Goal: Information Seeking & Learning: Learn about a topic

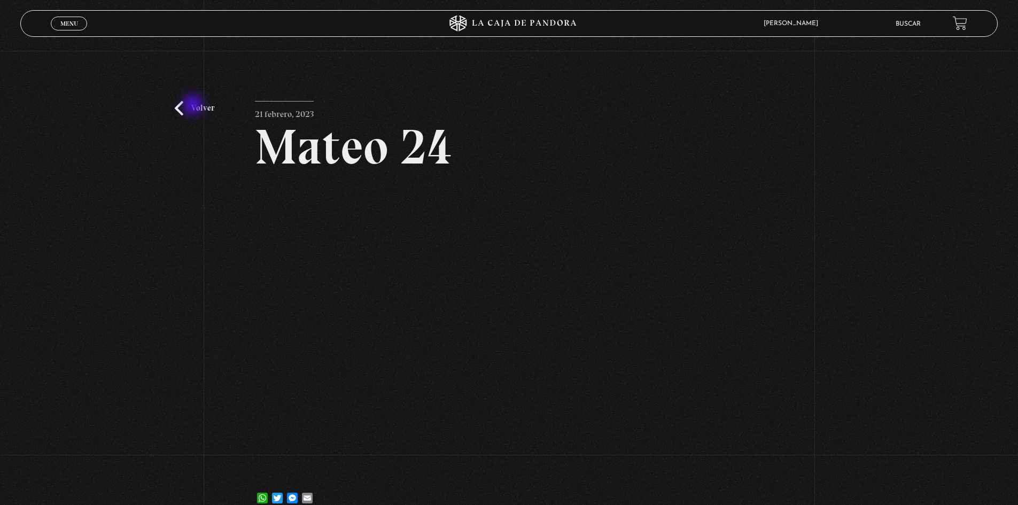
click at [194, 106] on link "Volver" at bounding box center [195, 108] width 40 height 14
click at [178, 112] on link "Volver" at bounding box center [195, 108] width 40 height 14
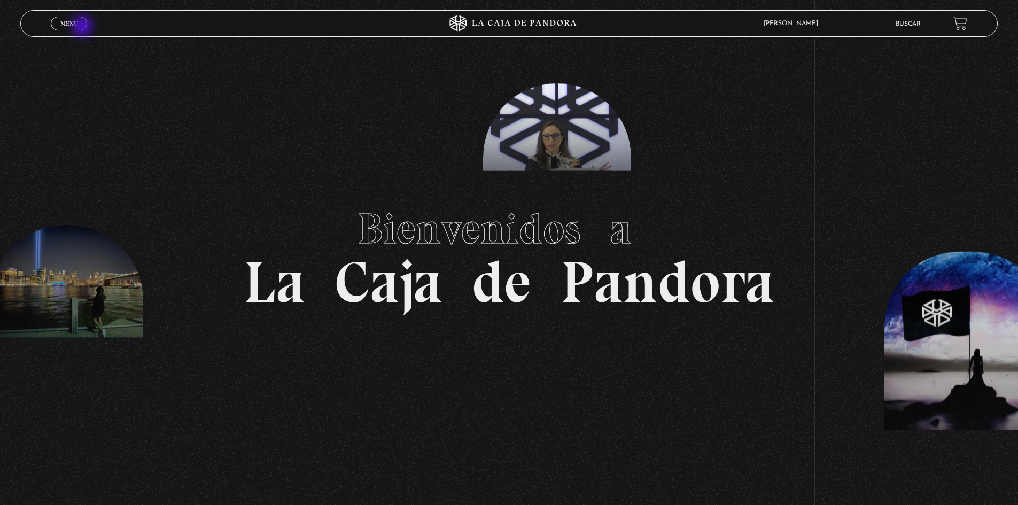
click at [72, 24] on span "Menu" at bounding box center [69, 23] width 18 height 6
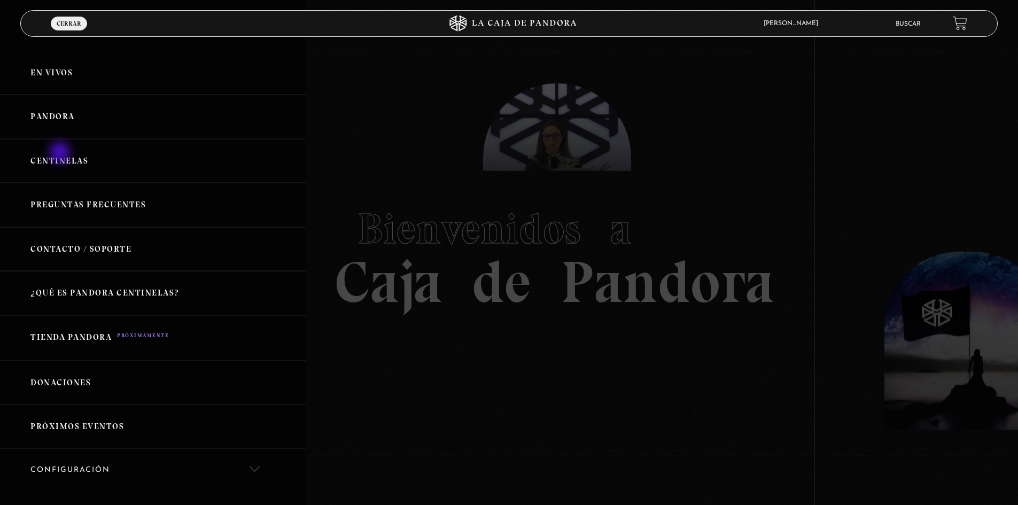
click at [61, 153] on link "Centinelas" at bounding box center [153, 161] width 306 height 44
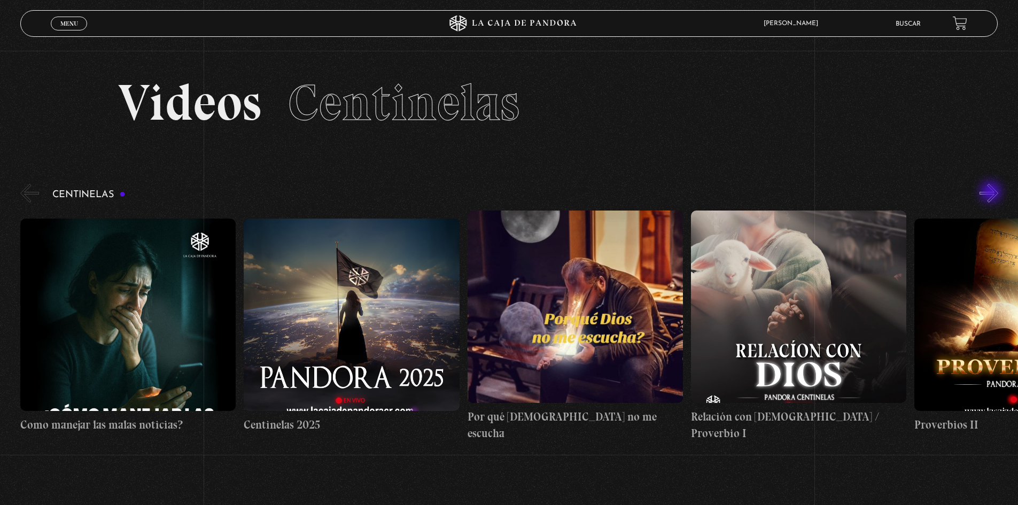
click at [993, 194] on button "»" at bounding box center [989, 193] width 19 height 19
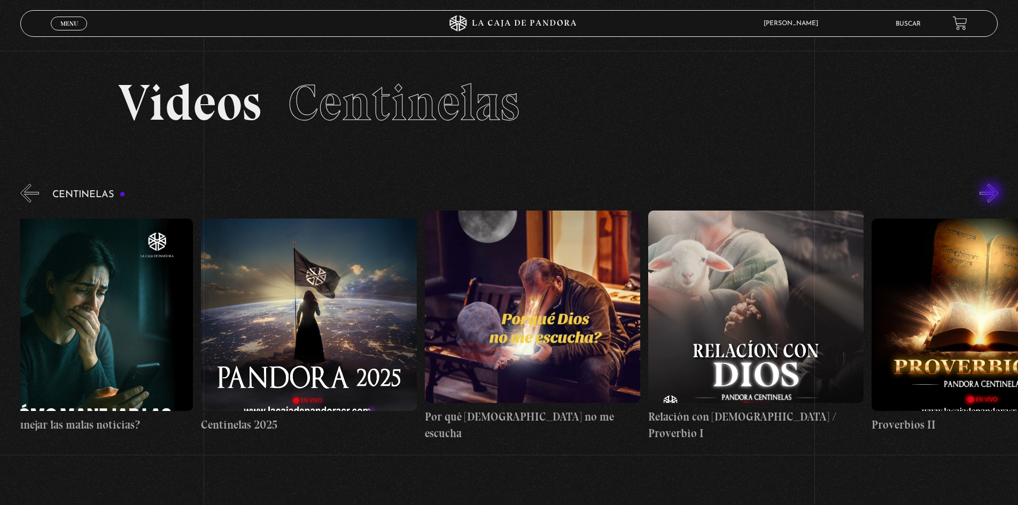
click at [993, 194] on button "»" at bounding box center [989, 193] width 19 height 19
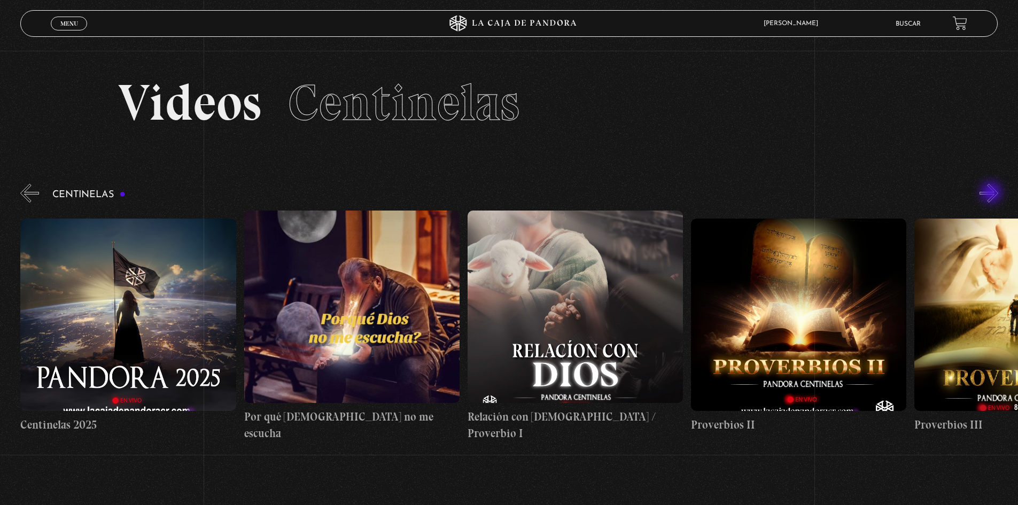
click at [993, 194] on button "»" at bounding box center [989, 193] width 19 height 19
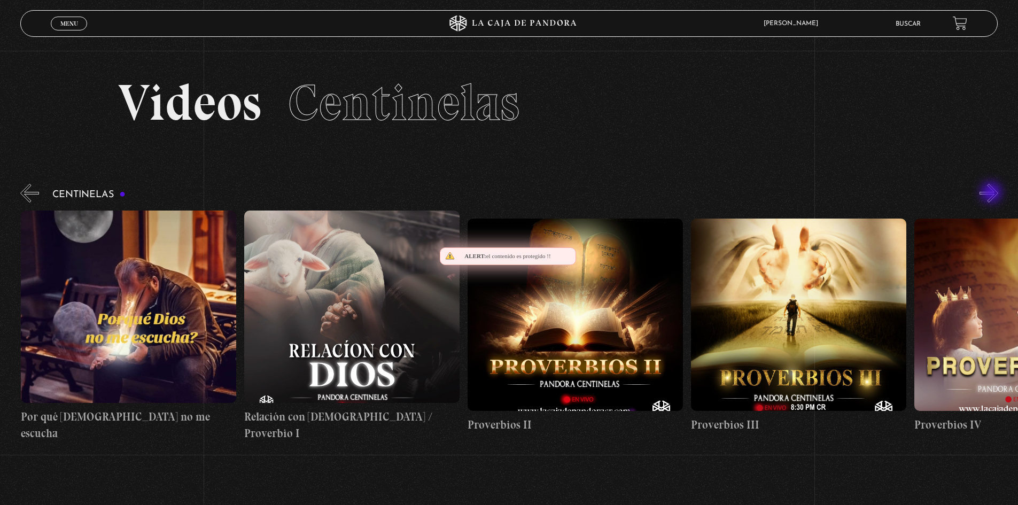
click at [993, 194] on button "»" at bounding box center [989, 193] width 19 height 19
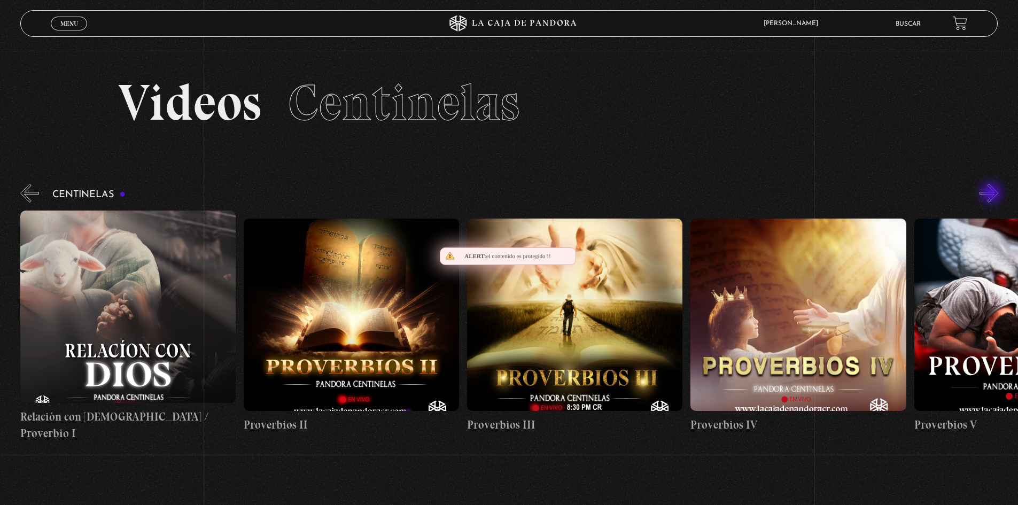
click at [993, 194] on button "»" at bounding box center [989, 193] width 19 height 19
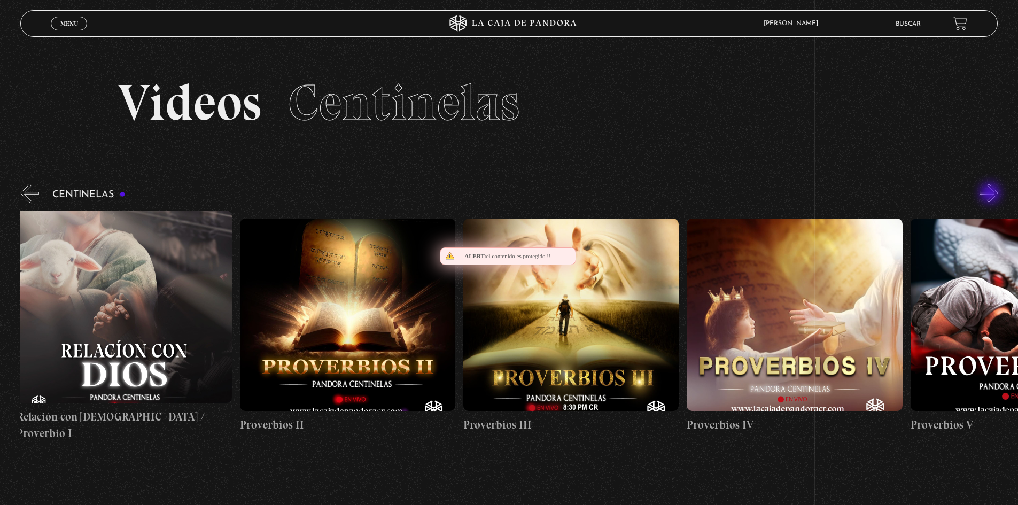
click at [992, 194] on button "»" at bounding box center [989, 193] width 19 height 19
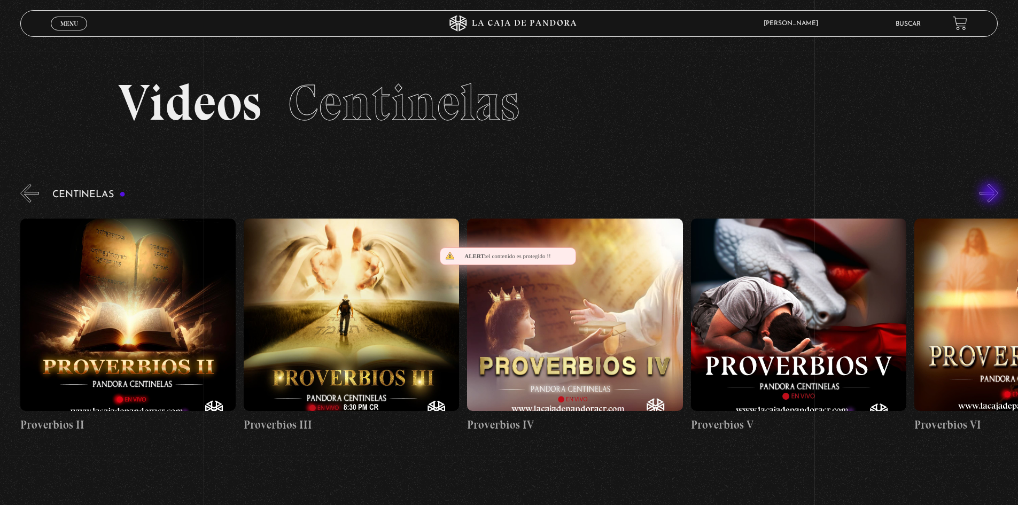
click at [992, 194] on button "»" at bounding box center [989, 193] width 19 height 19
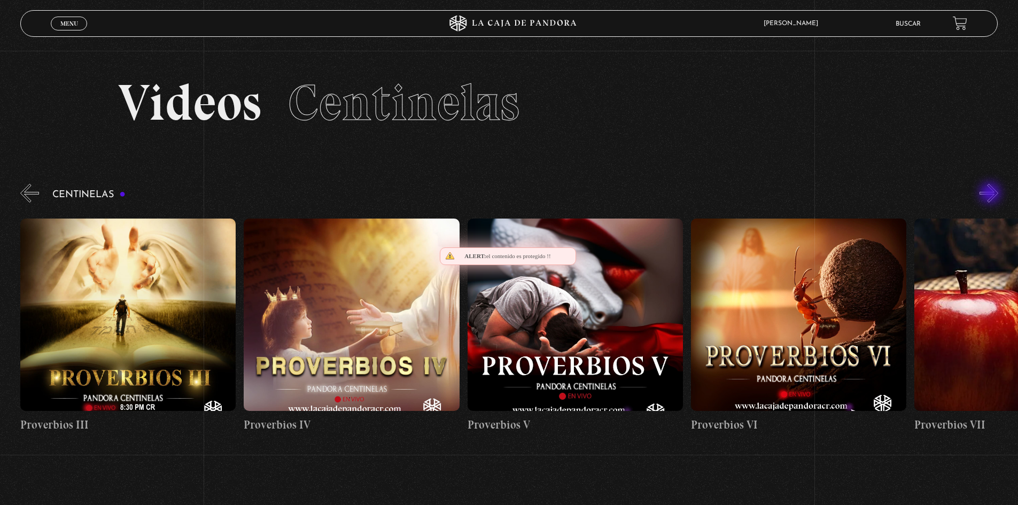
click at [992, 194] on button "»" at bounding box center [989, 193] width 19 height 19
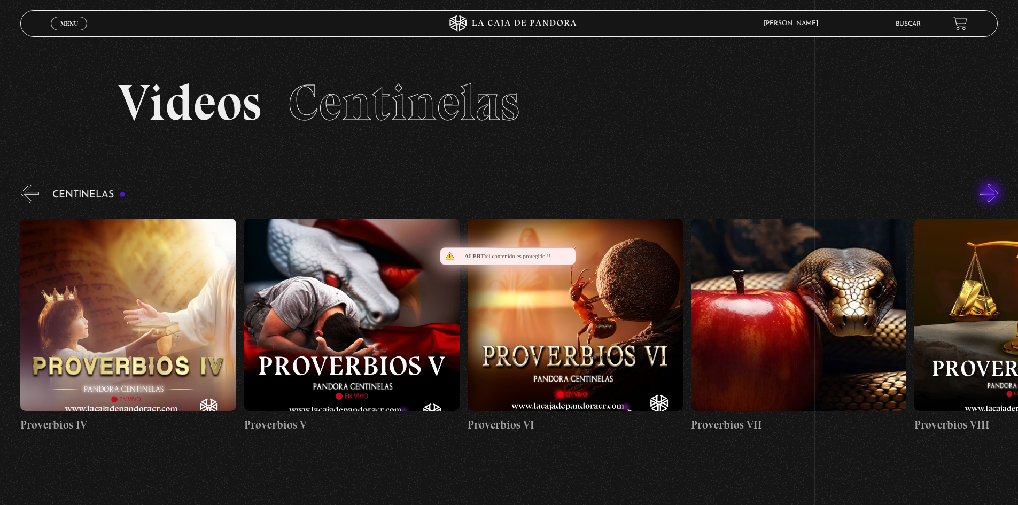
click at [992, 194] on button "»" at bounding box center [989, 193] width 19 height 19
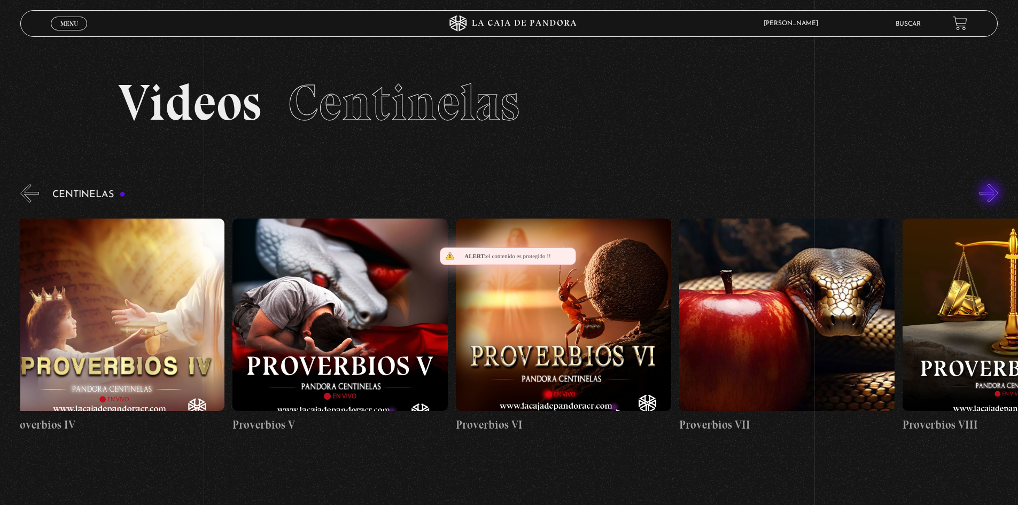
click at [992, 194] on button "»" at bounding box center [989, 193] width 19 height 19
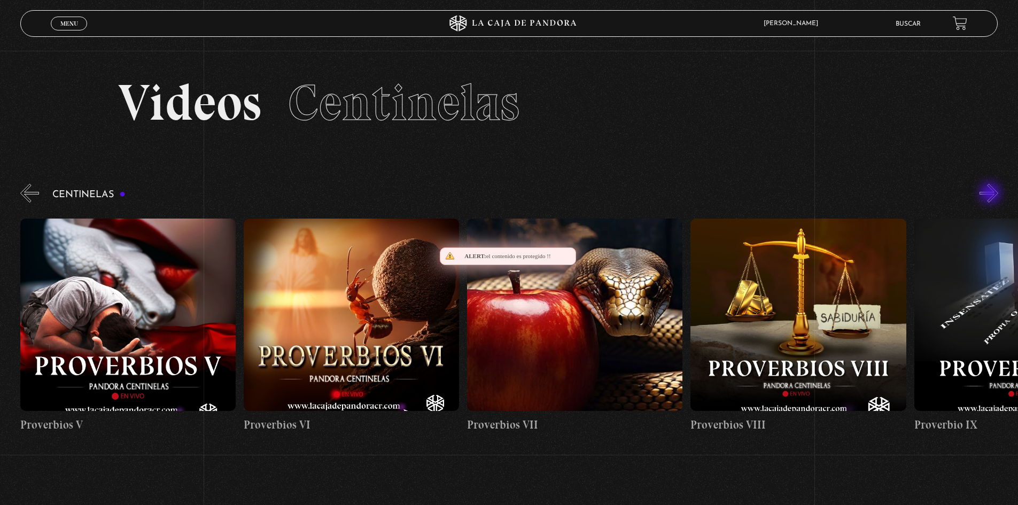
click at [992, 194] on button "»" at bounding box center [989, 193] width 19 height 19
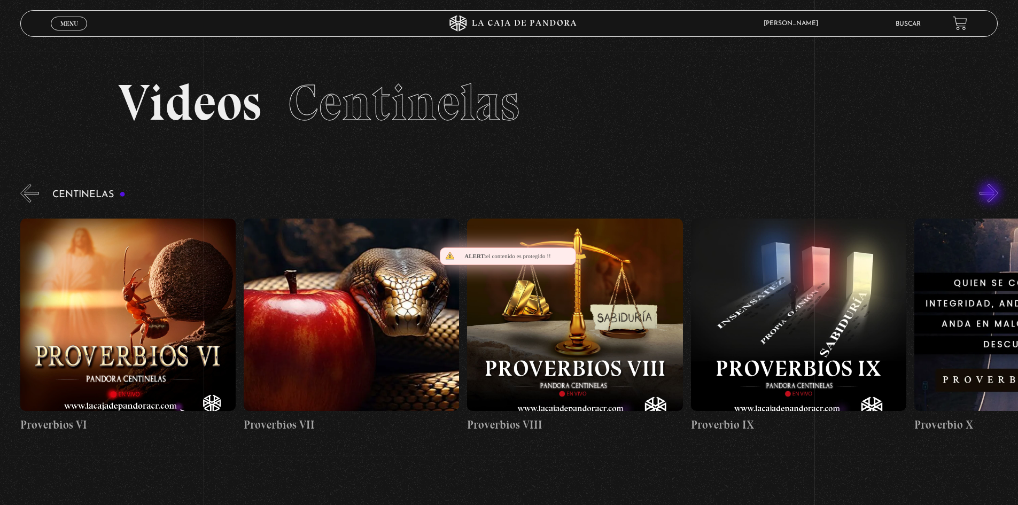
click at [992, 194] on button "»" at bounding box center [989, 193] width 19 height 19
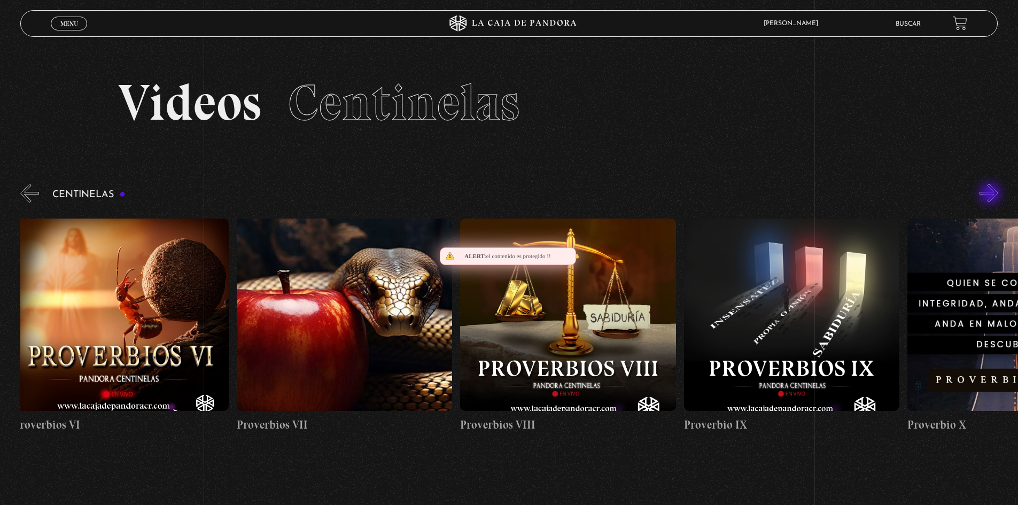
click at [992, 195] on button "»" at bounding box center [989, 193] width 19 height 19
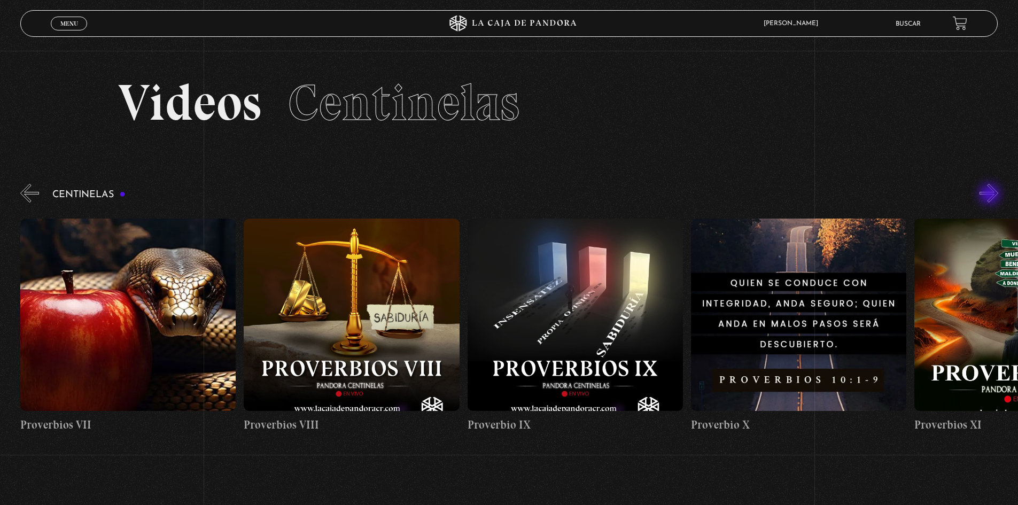
click at [991, 195] on button "»" at bounding box center [989, 193] width 19 height 19
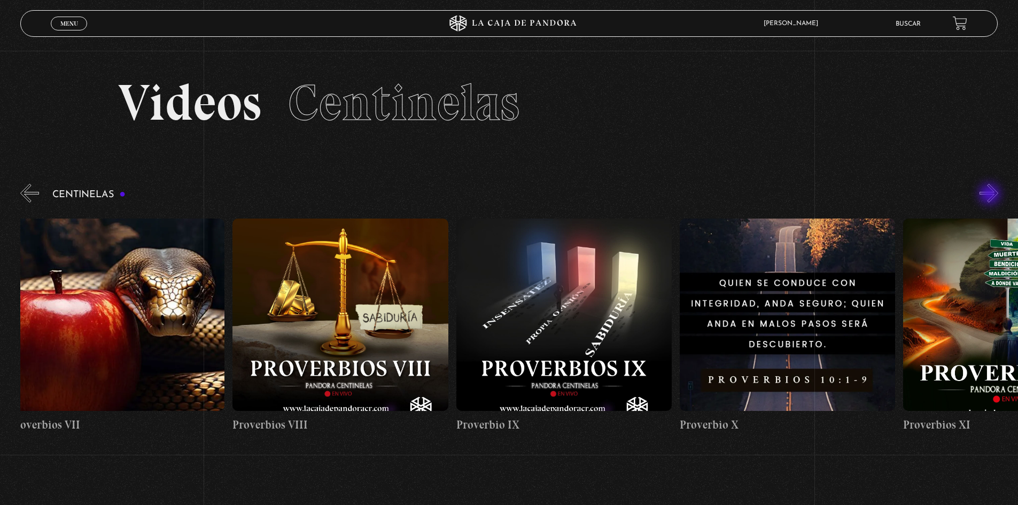
click at [991, 195] on button "»" at bounding box center [989, 193] width 19 height 19
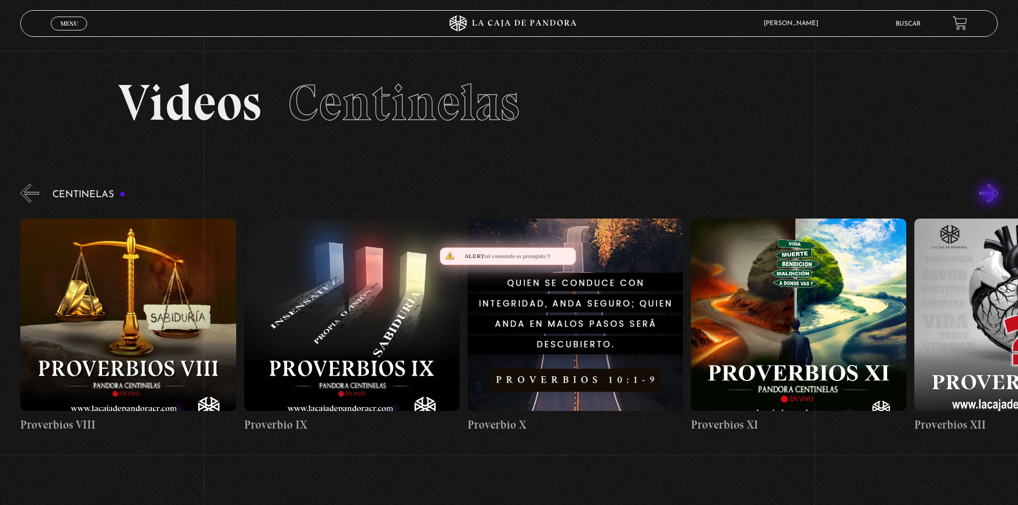
click at [991, 195] on button "»" at bounding box center [989, 193] width 19 height 19
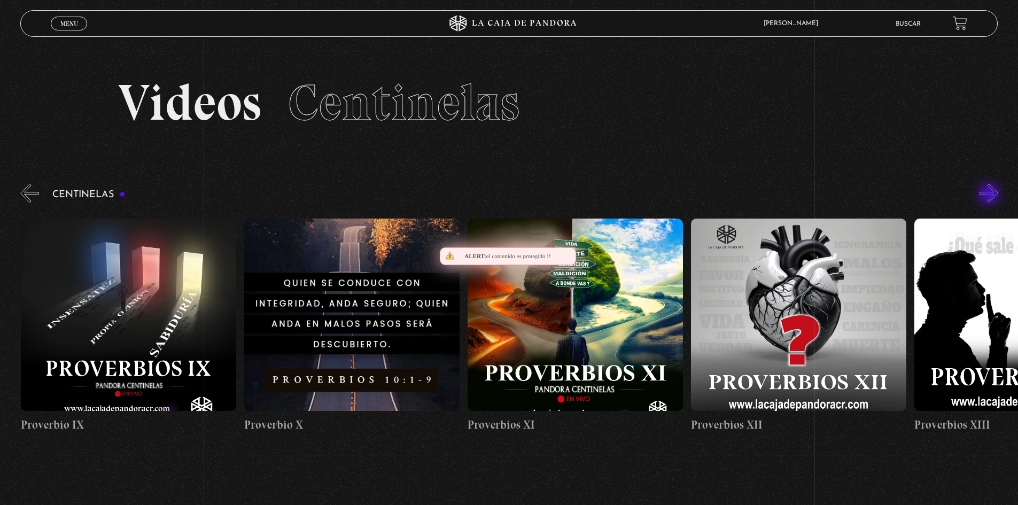
click at [991, 195] on button "»" at bounding box center [989, 193] width 19 height 19
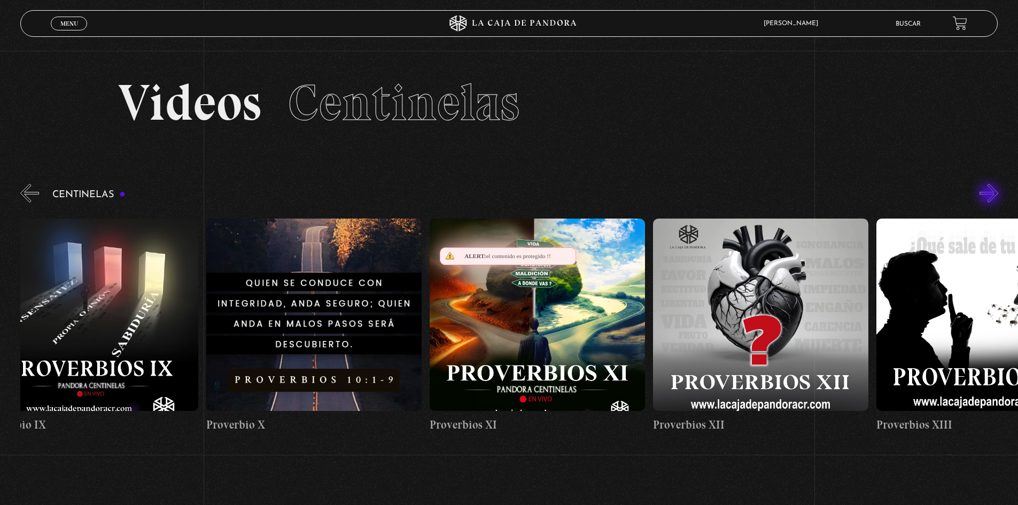
click at [991, 195] on button "»" at bounding box center [989, 193] width 19 height 19
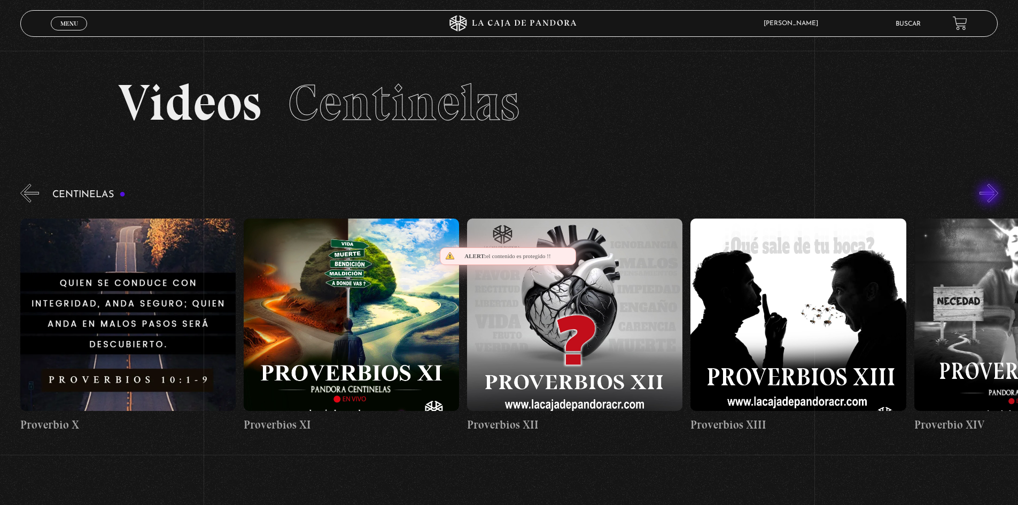
click at [991, 195] on button "»" at bounding box center [989, 193] width 19 height 19
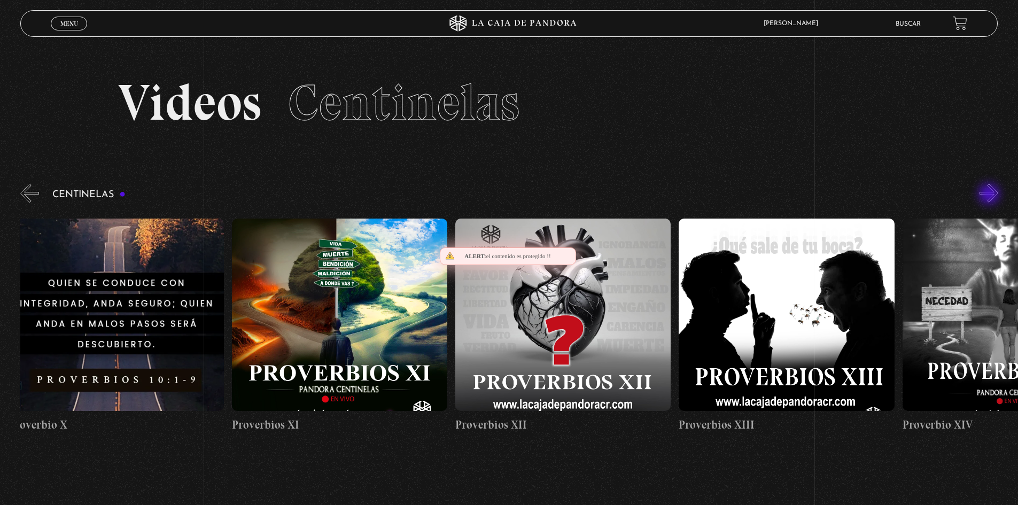
click at [991, 195] on button "»" at bounding box center [989, 193] width 19 height 19
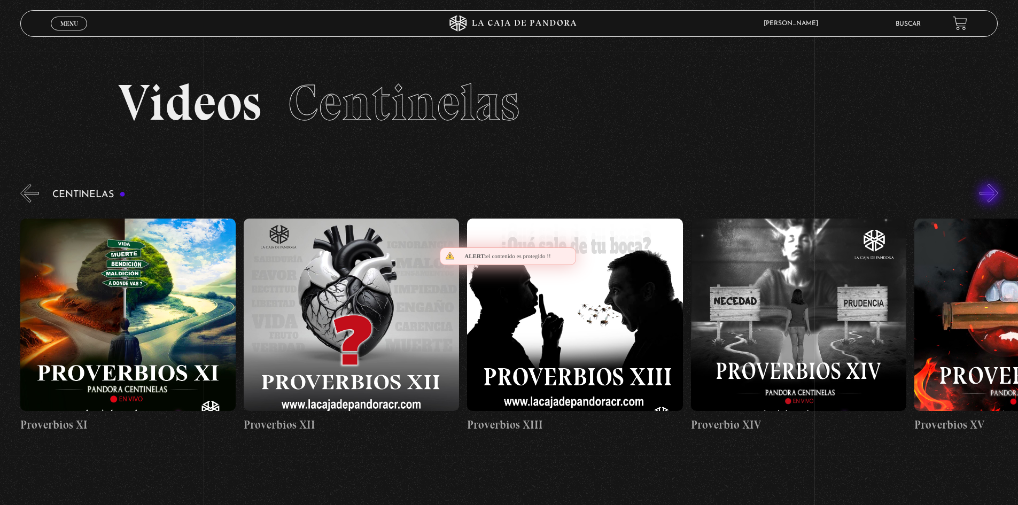
click at [991, 195] on button "»" at bounding box center [989, 193] width 19 height 19
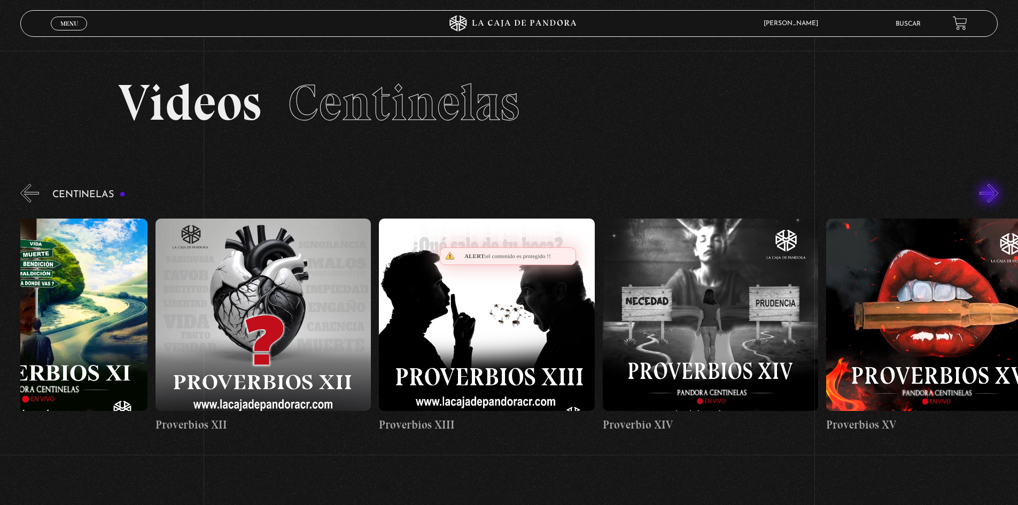
click at [990, 195] on button "»" at bounding box center [989, 193] width 19 height 19
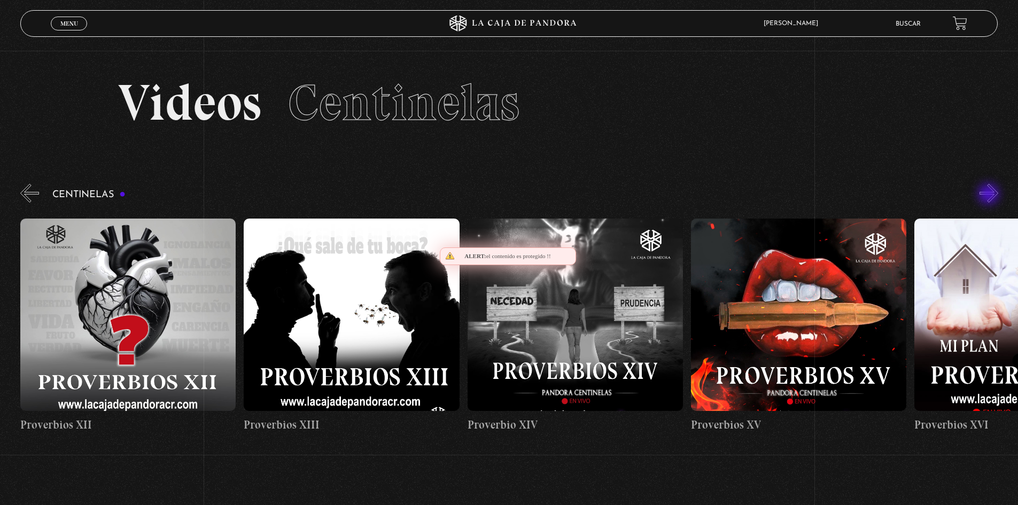
click at [990, 195] on button "»" at bounding box center [989, 193] width 19 height 19
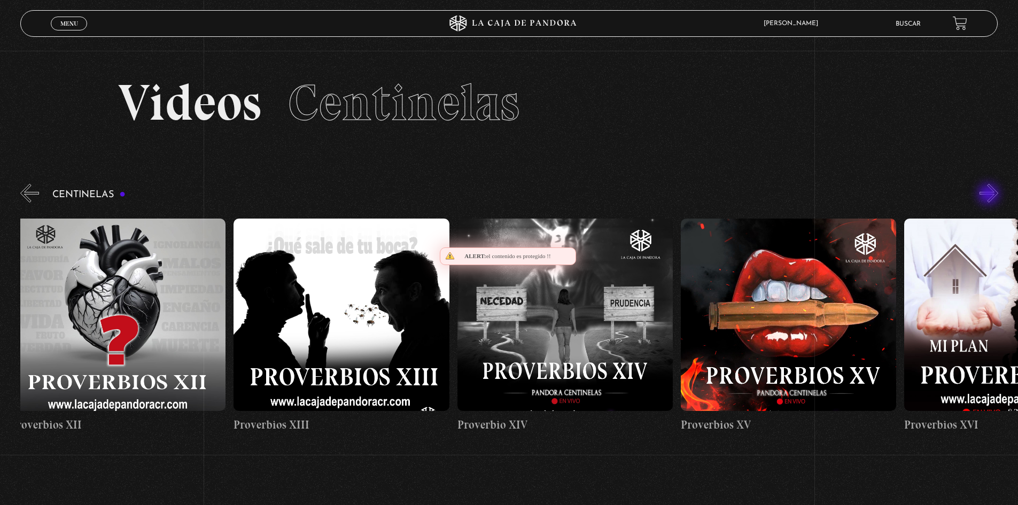
click at [990, 195] on button "»" at bounding box center [989, 193] width 19 height 19
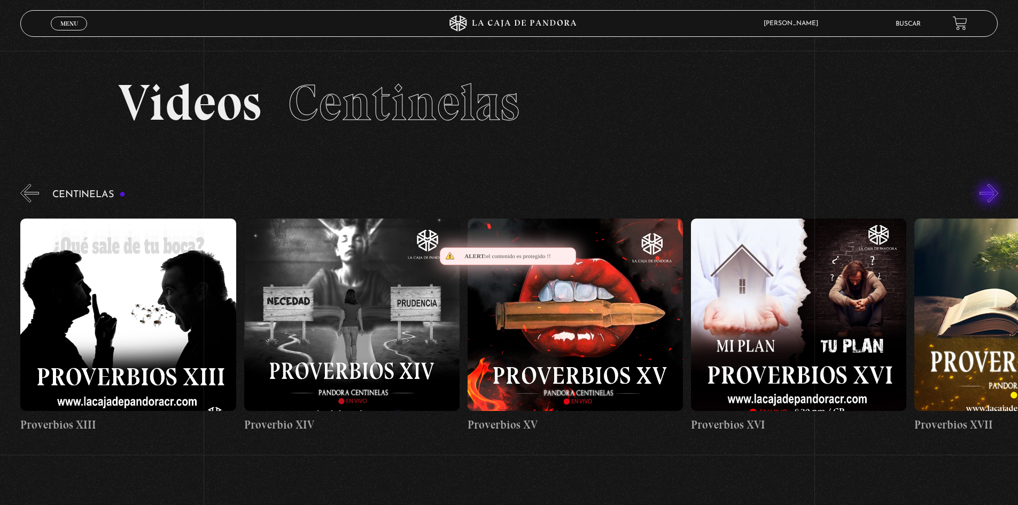
click at [990, 195] on button "»" at bounding box center [989, 193] width 19 height 19
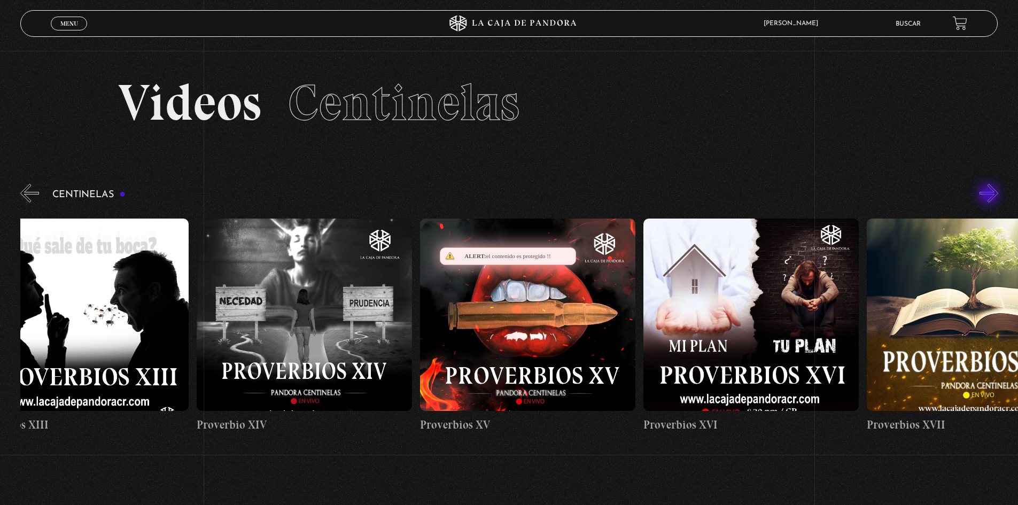
click at [990, 195] on button "»" at bounding box center [989, 193] width 19 height 19
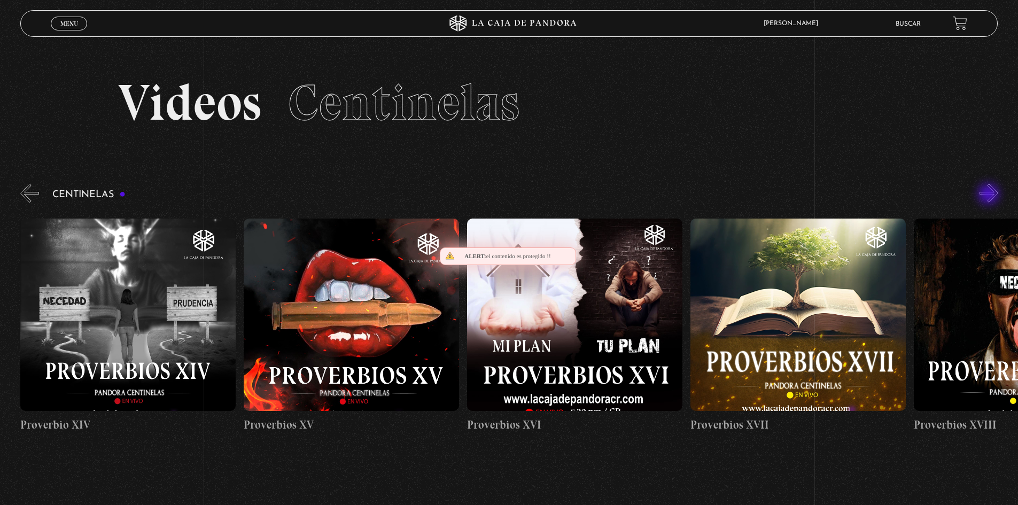
click at [991, 195] on button "»" at bounding box center [989, 193] width 19 height 19
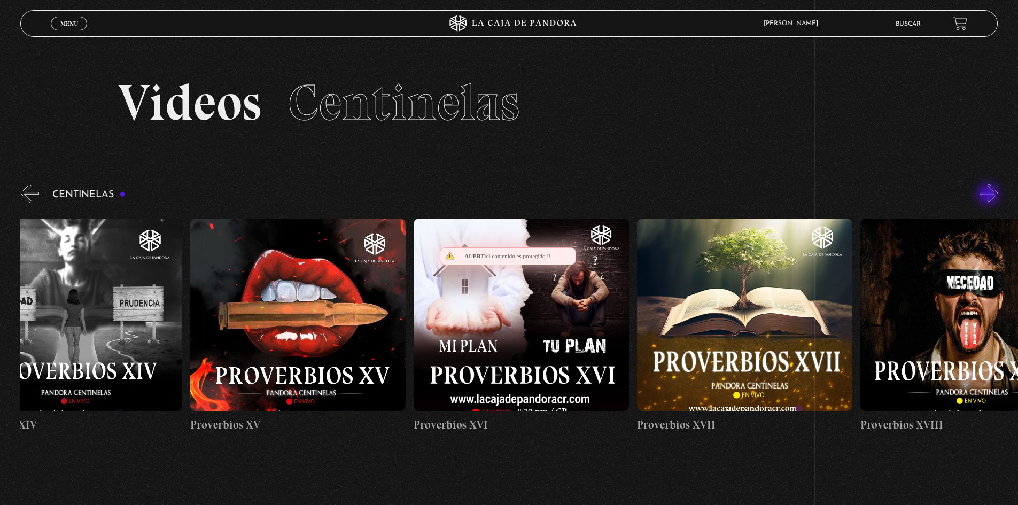
click at [990, 195] on button "»" at bounding box center [989, 193] width 19 height 19
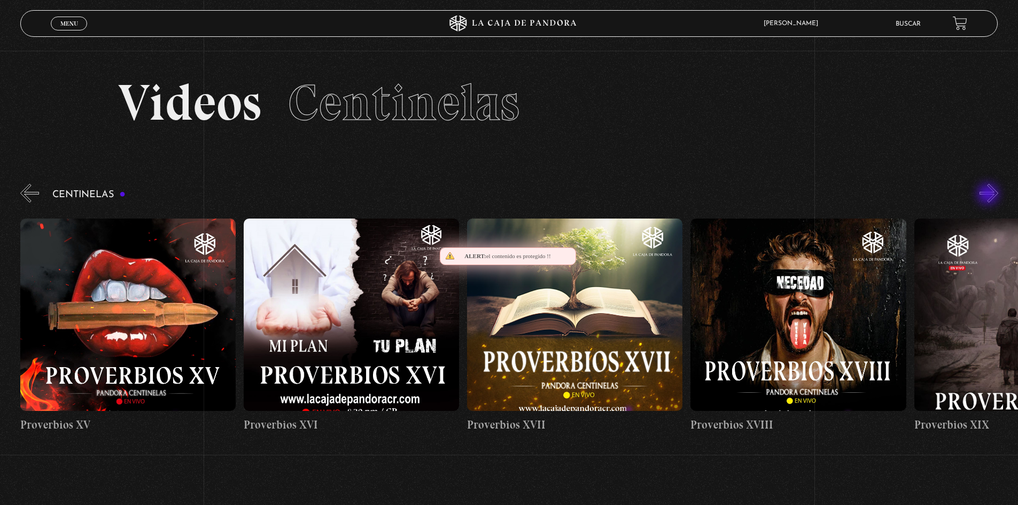
click at [989, 194] on button "»" at bounding box center [989, 193] width 19 height 19
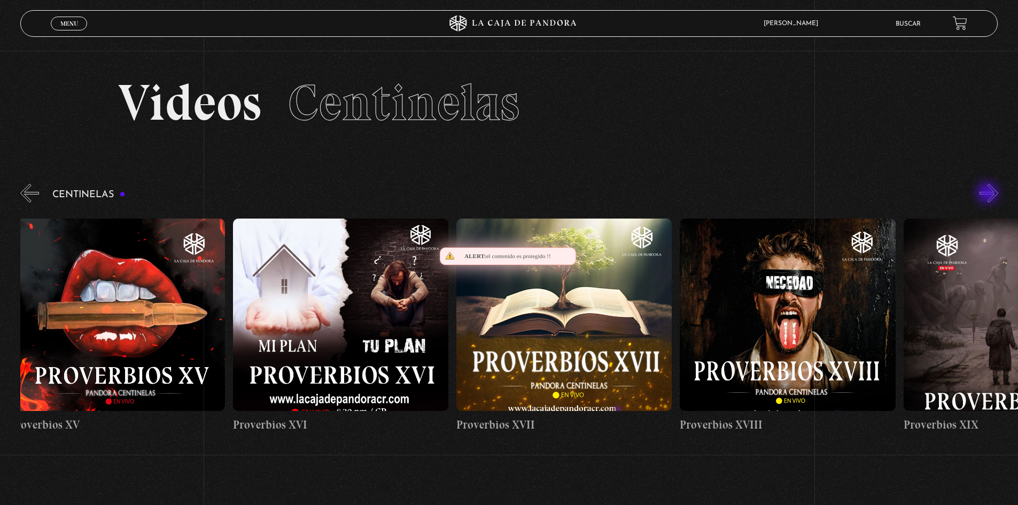
click at [989, 194] on button "»" at bounding box center [989, 193] width 19 height 19
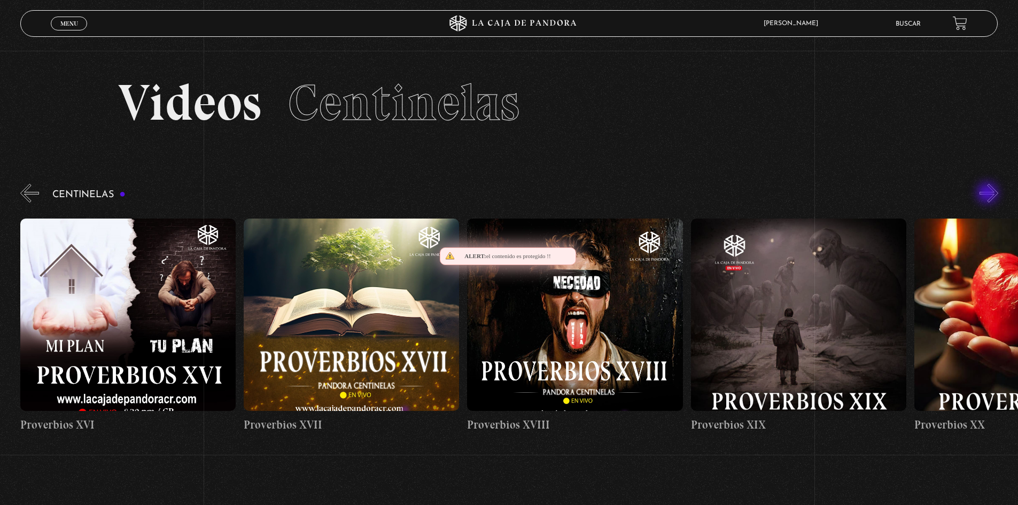
click at [989, 194] on button "»" at bounding box center [989, 193] width 19 height 19
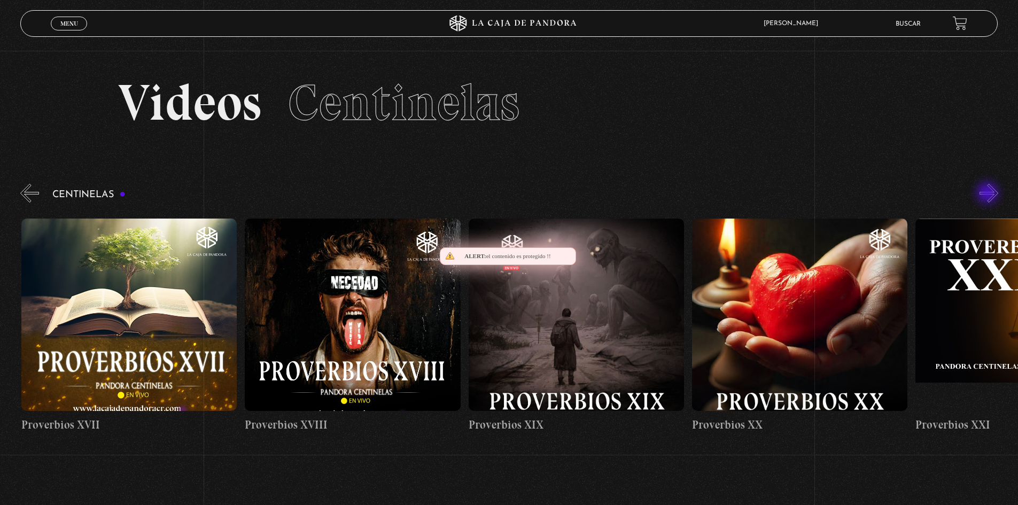
click at [989, 194] on button "»" at bounding box center [989, 193] width 19 height 19
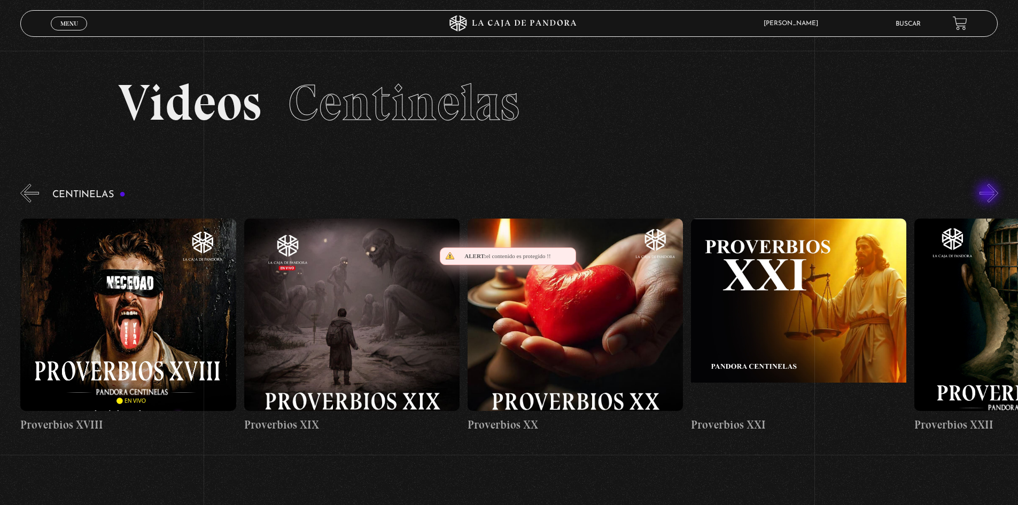
click at [989, 194] on button "»" at bounding box center [989, 193] width 19 height 19
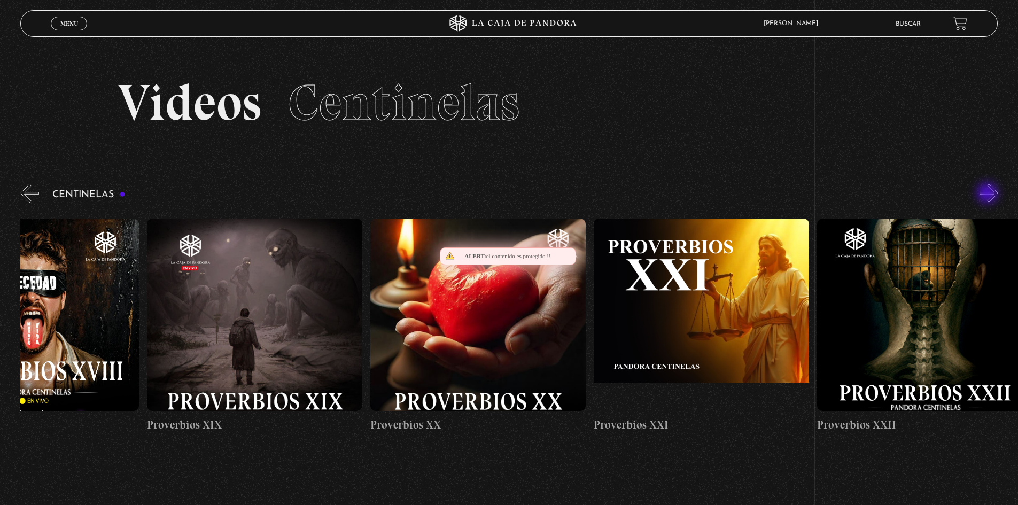
click at [989, 194] on button "»" at bounding box center [989, 193] width 19 height 19
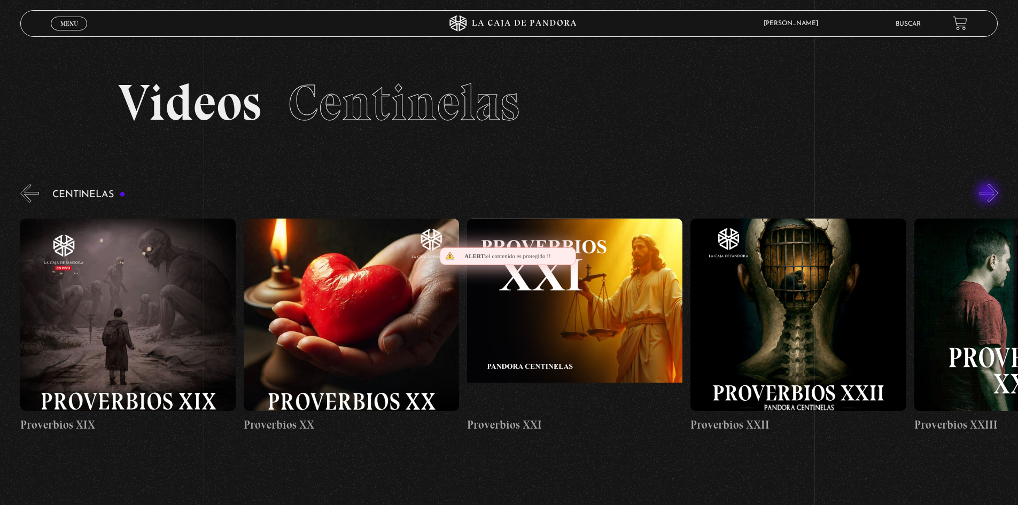
click at [989, 194] on button "»" at bounding box center [989, 193] width 19 height 19
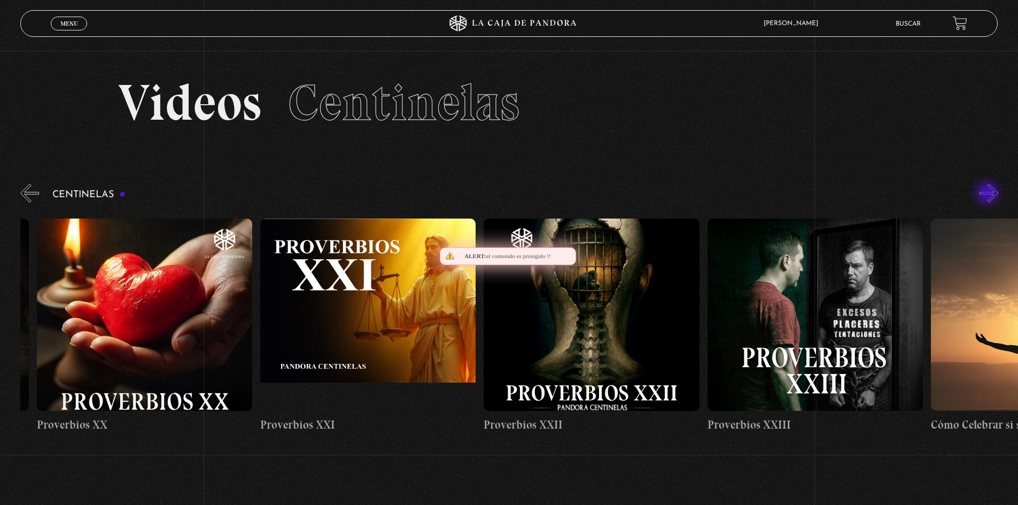
click at [989, 194] on button "»" at bounding box center [989, 193] width 19 height 19
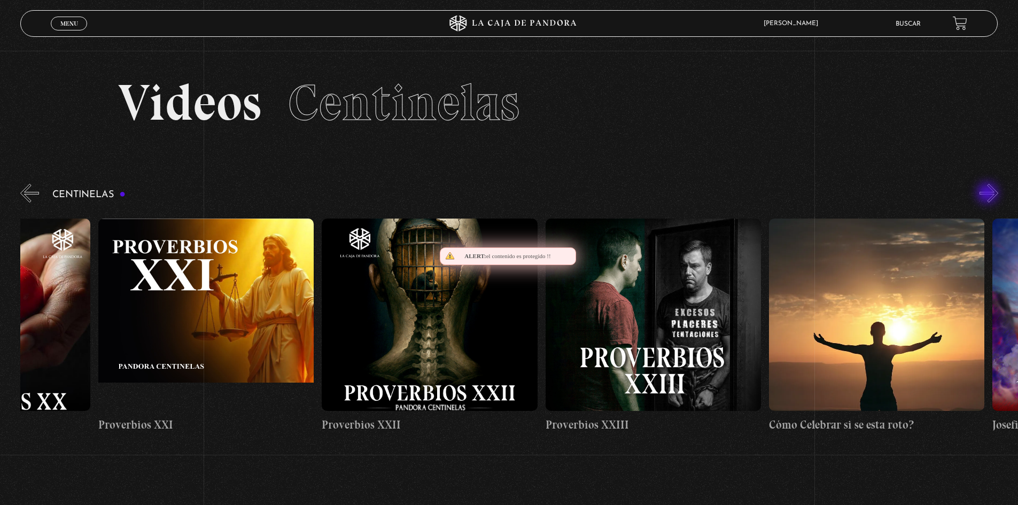
click at [989, 194] on button "»" at bounding box center [989, 193] width 19 height 19
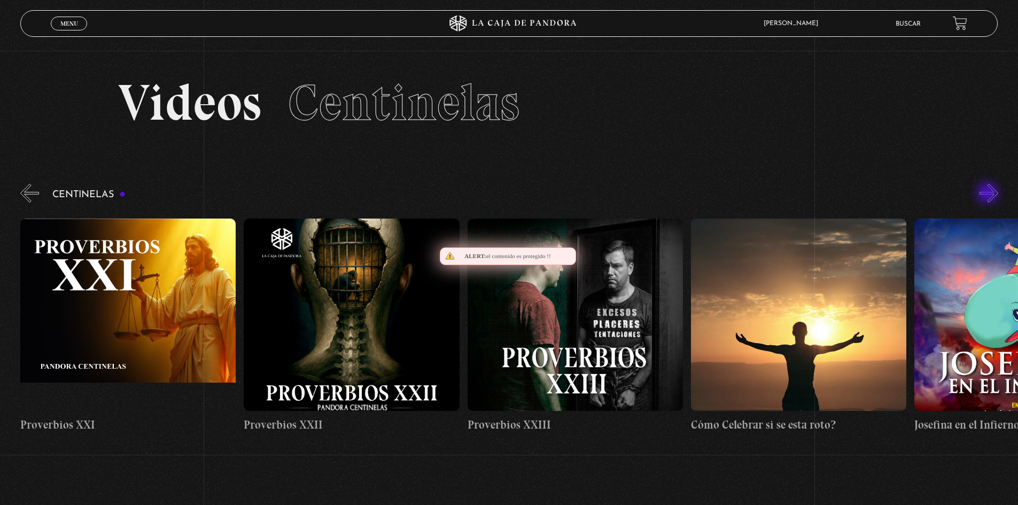
click at [989, 194] on button "»" at bounding box center [989, 193] width 19 height 19
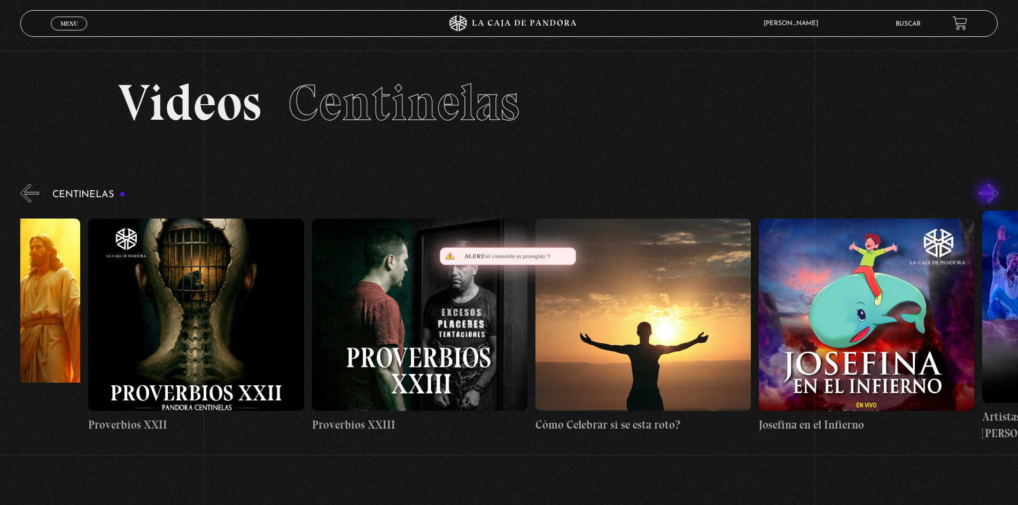
click at [989, 194] on button "»" at bounding box center [989, 193] width 19 height 19
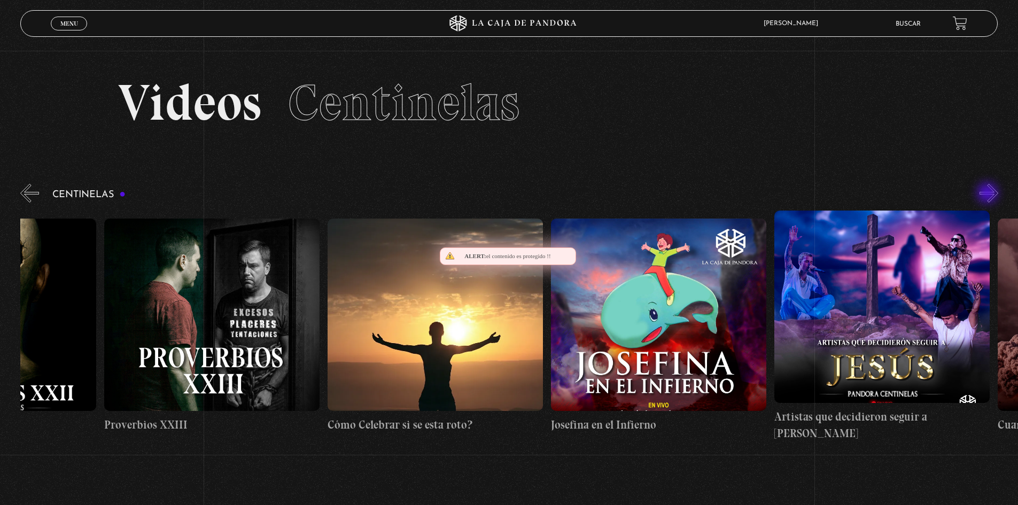
click at [989, 194] on button "»" at bounding box center [989, 193] width 19 height 19
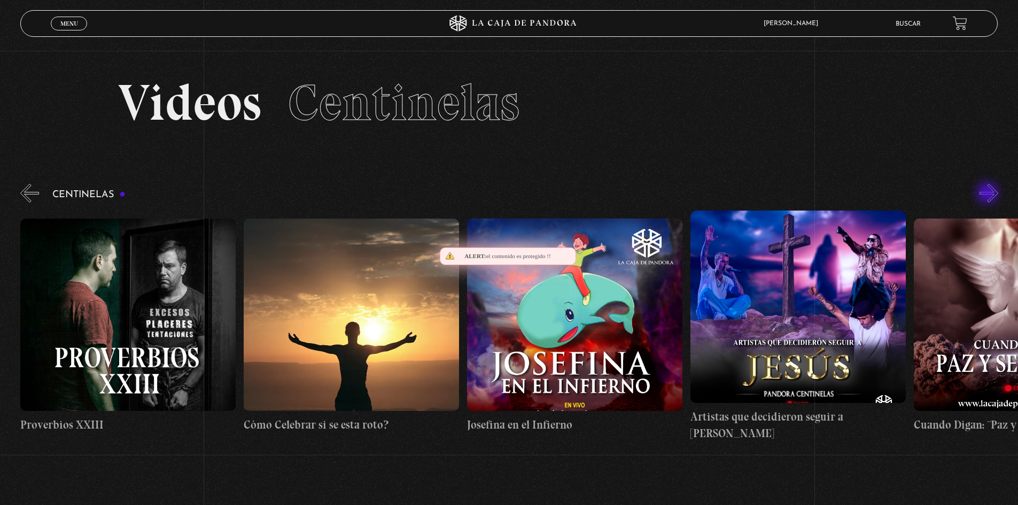
click at [989, 194] on button "»" at bounding box center [989, 193] width 19 height 19
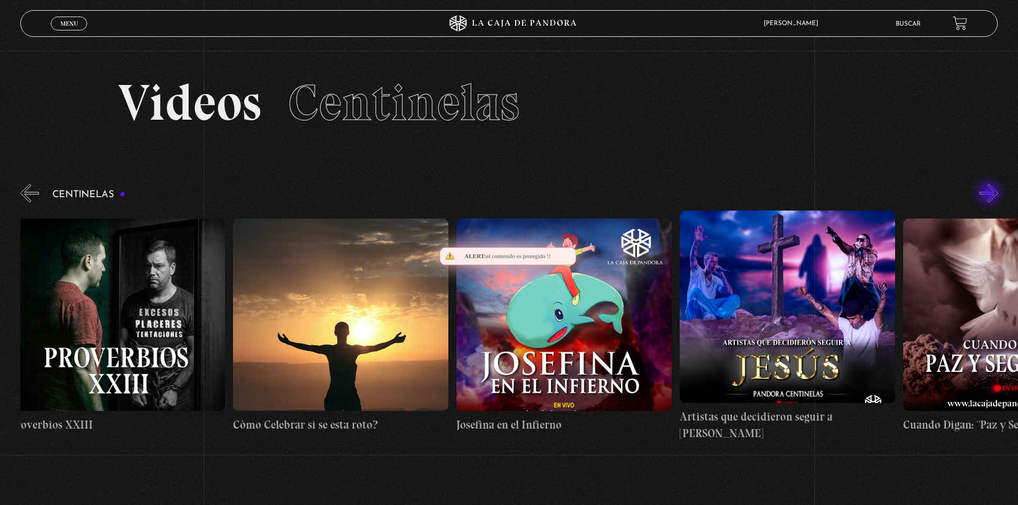
click at [992, 194] on button "»" at bounding box center [989, 193] width 19 height 19
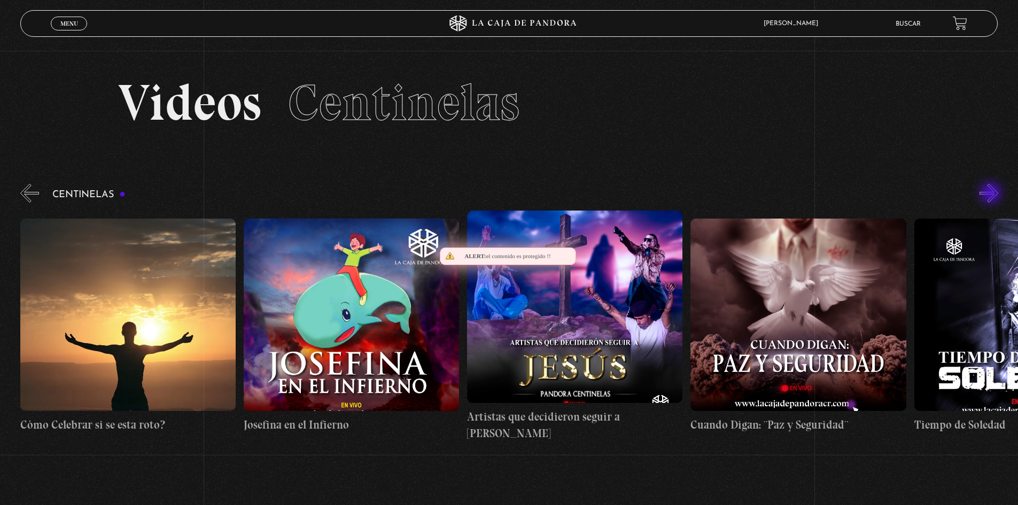
click at [992, 194] on button "»" at bounding box center [989, 193] width 19 height 19
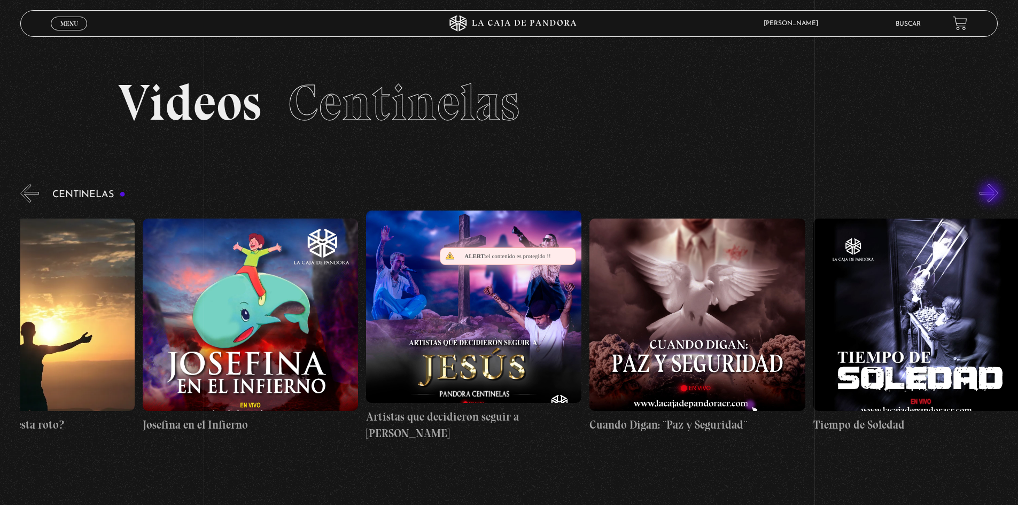
click at [992, 194] on button "»" at bounding box center [989, 193] width 19 height 19
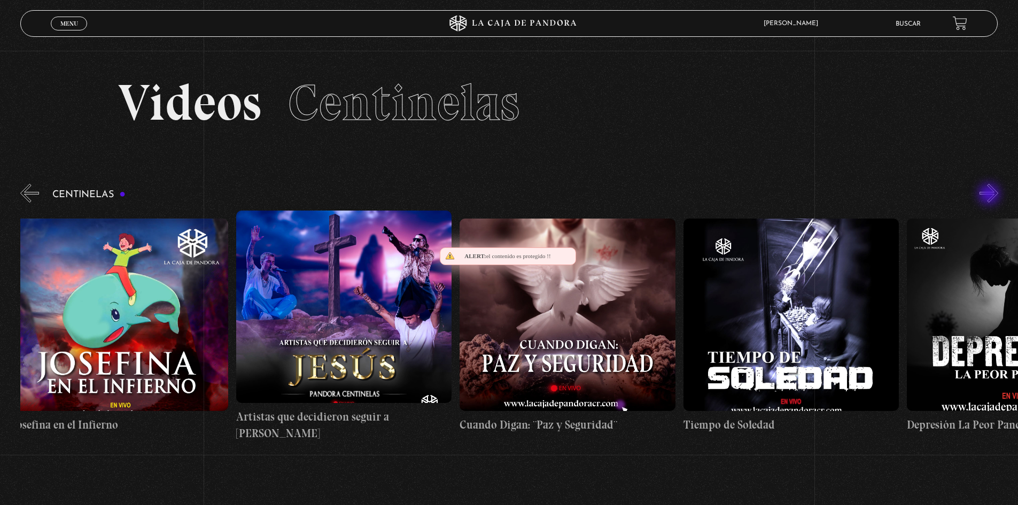
click at [991, 195] on button "»" at bounding box center [989, 193] width 19 height 19
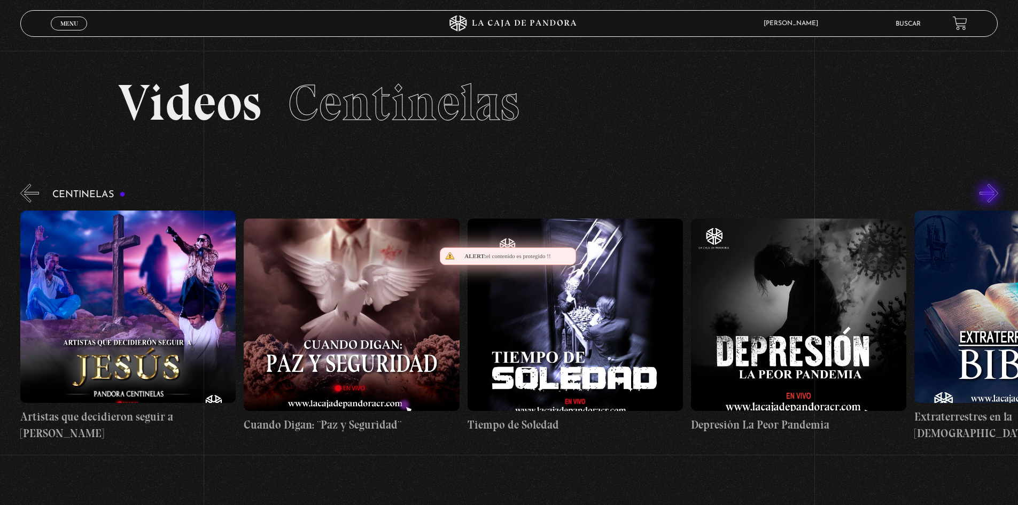
click at [990, 195] on button "»" at bounding box center [989, 193] width 19 height 19
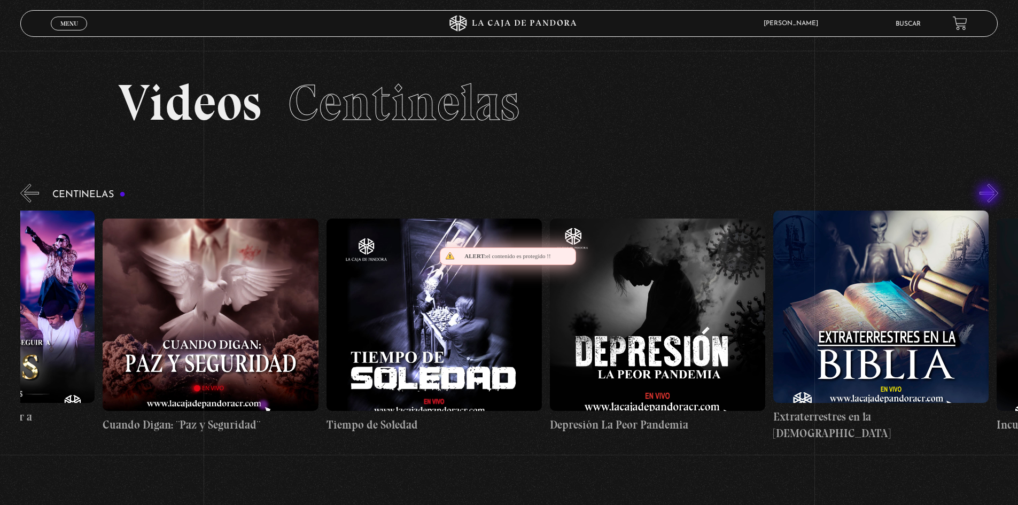
click at [990, 195] on button "»" at bounding box center [989, 193] width 19 height 19
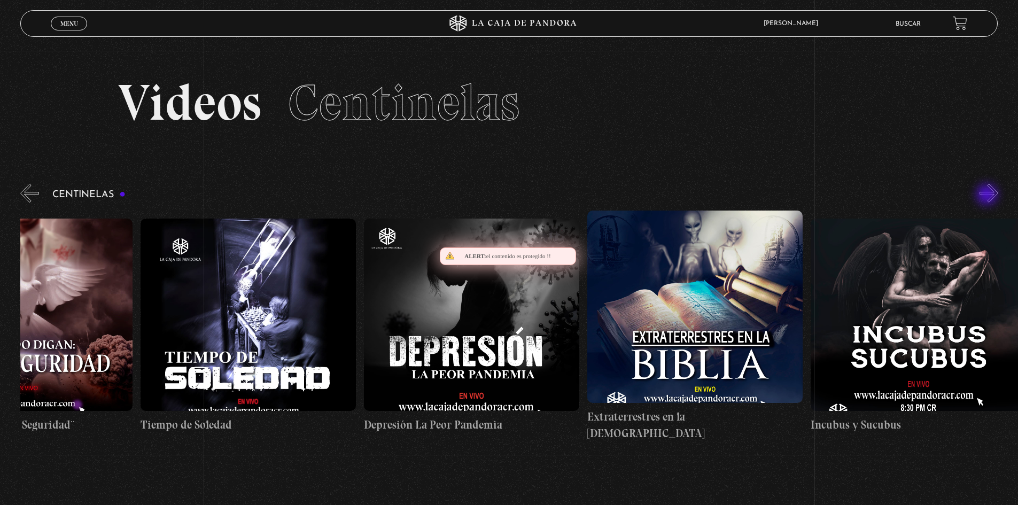
click at [988, 196] on button "»" at bounding box center [989, 193] width 19 height 19
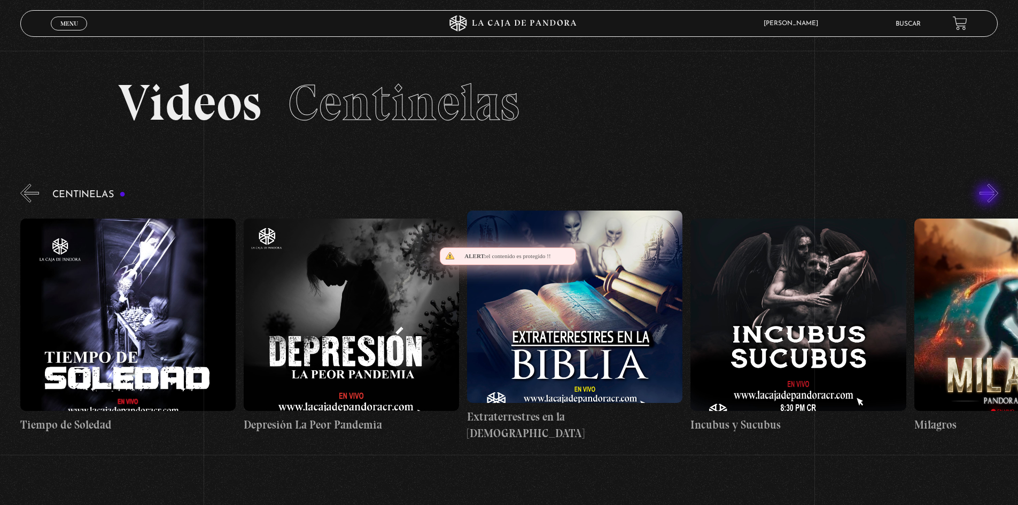
click at [988, 196] on button "»" at bounding box center [989, 193] width 19 height 19
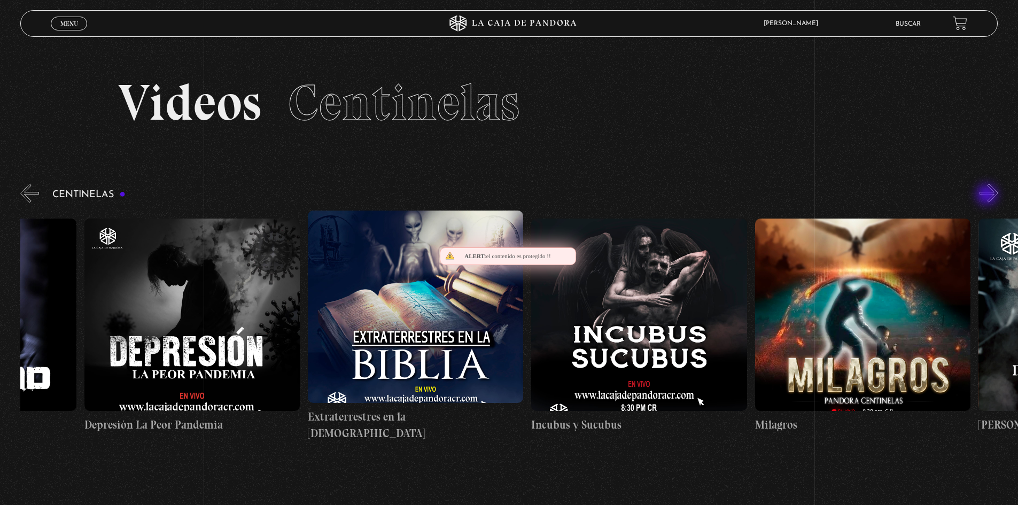
click at [988, 196] on button "»" at bounding box center [989, 193] width 19 height 19
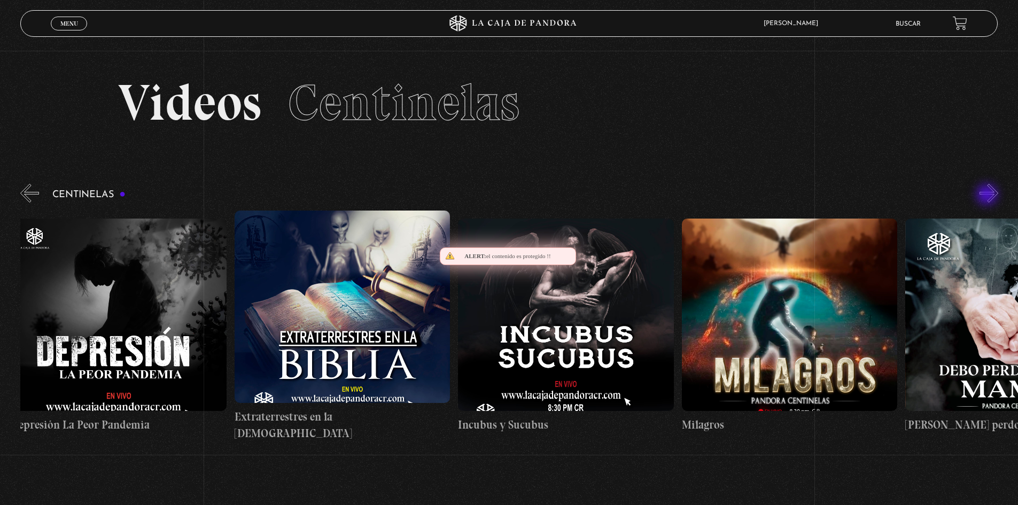
click at [988, 196] on button "»" at bounding box center [989, 193] width 19 height 19
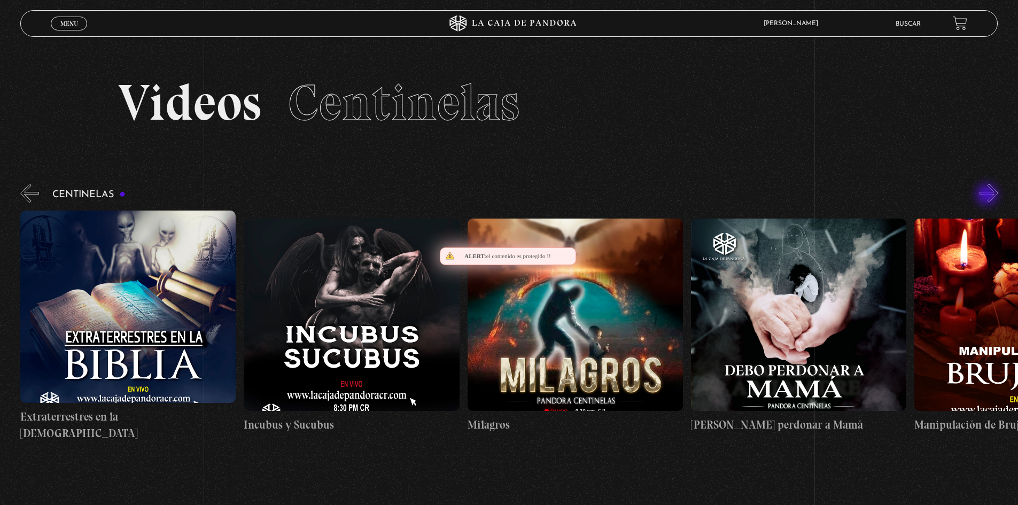
click at [987, 196] on button "»" at bounding box center [989, 193] width 19 height 19
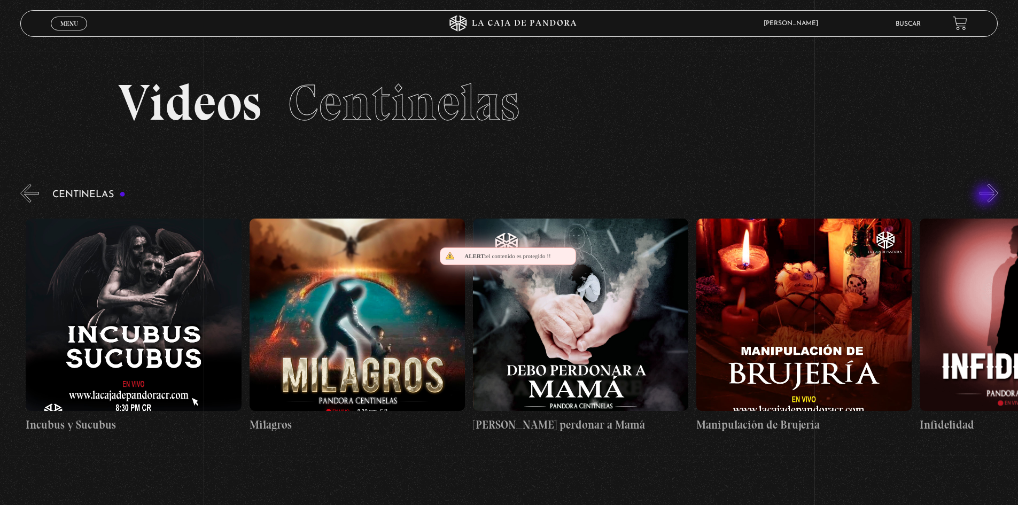
click at [987, 196] on div "Centinelas" at bounding box center [519, 312] width 998 height 260
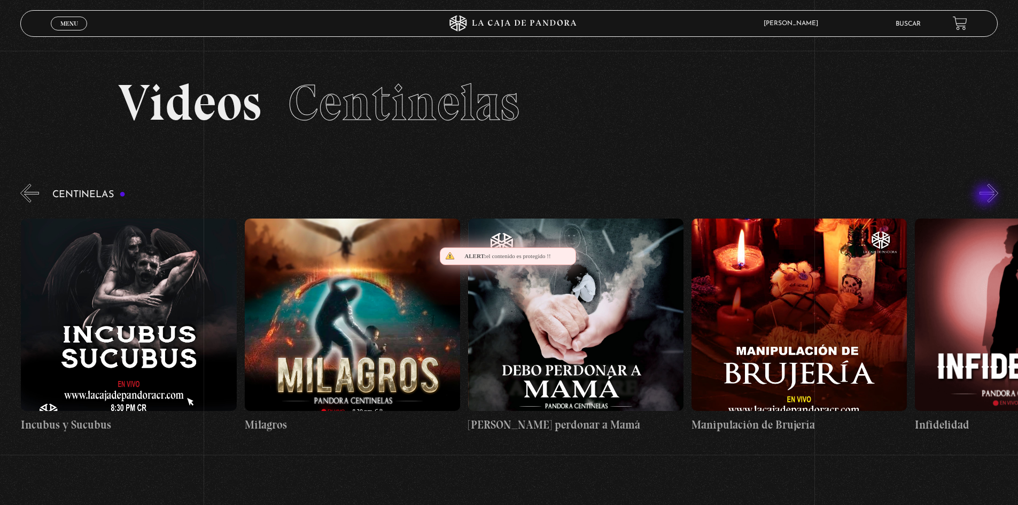
scroll to position [0, 7378]
click at [994, 195] on button "»" at bounding box center [989, 193] width 19 height 19
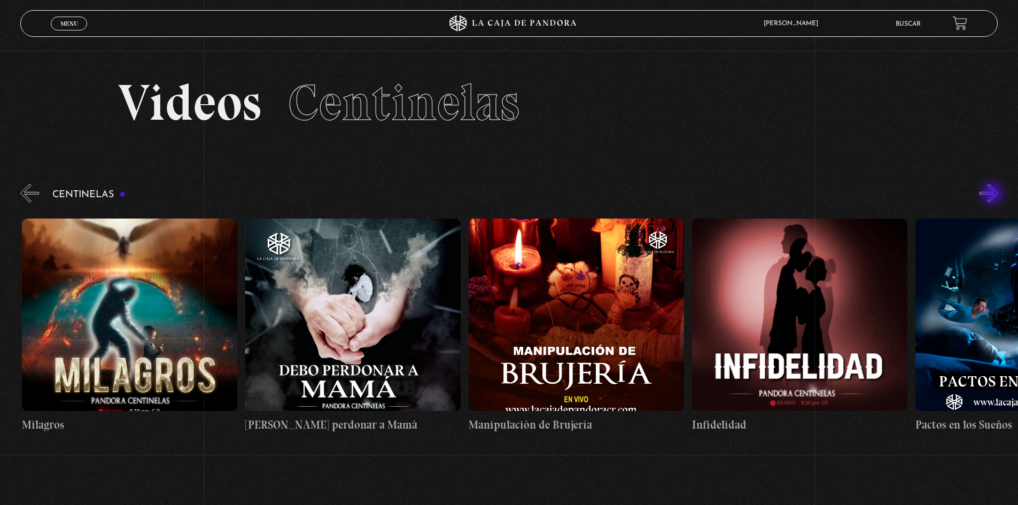
click at [993, 195] on button "»" at bounding box center [989, 193] width 19 height 19
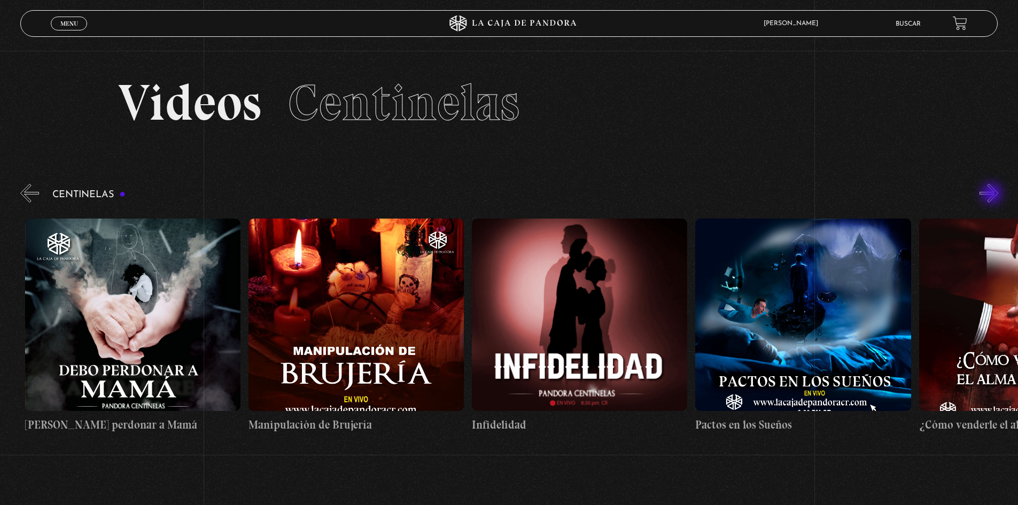
click at [993, 195] on button "»" at bounding box center [989, 193] width 19 height 19
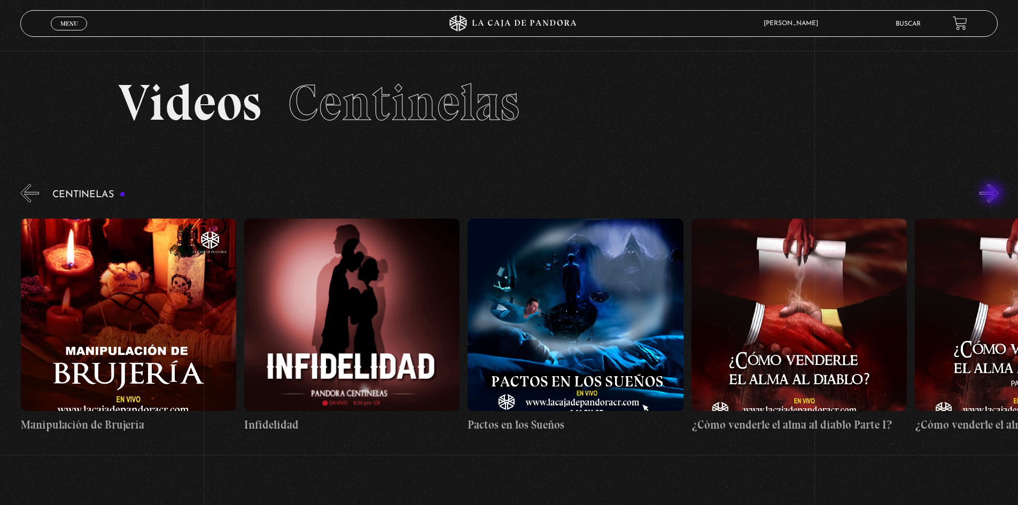
click at [993, 195] on button "»" at bounding box center [989, 193] width 19 height 19
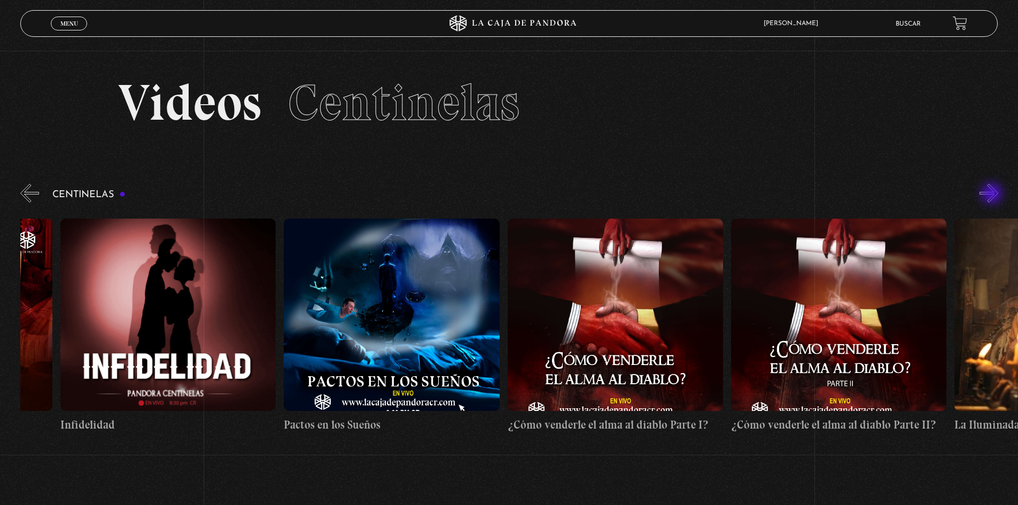
click at [993, 195] on button "»" at bounding box center [989, 193] width 19 height 19
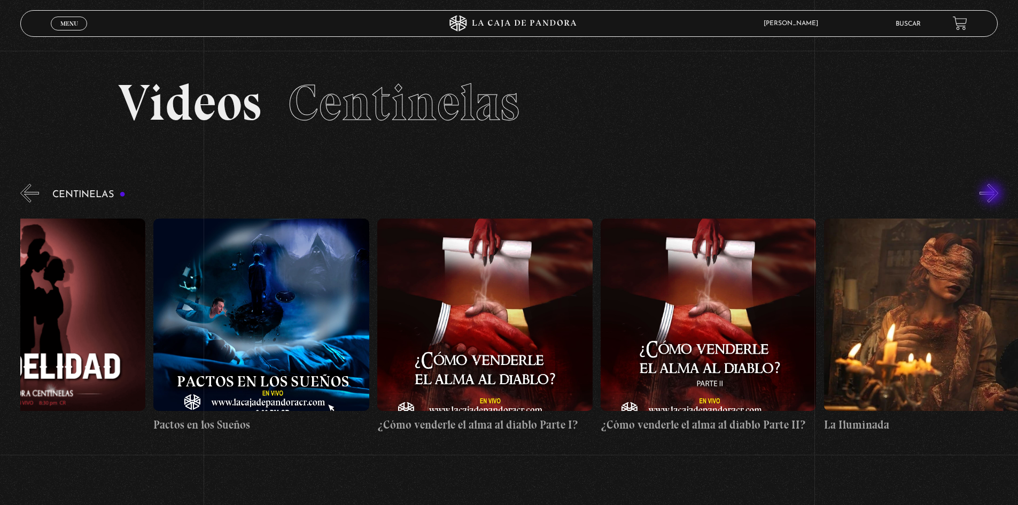
click at [993, 195] on button "»" at bounding box center [989, 193] width 19 height 19
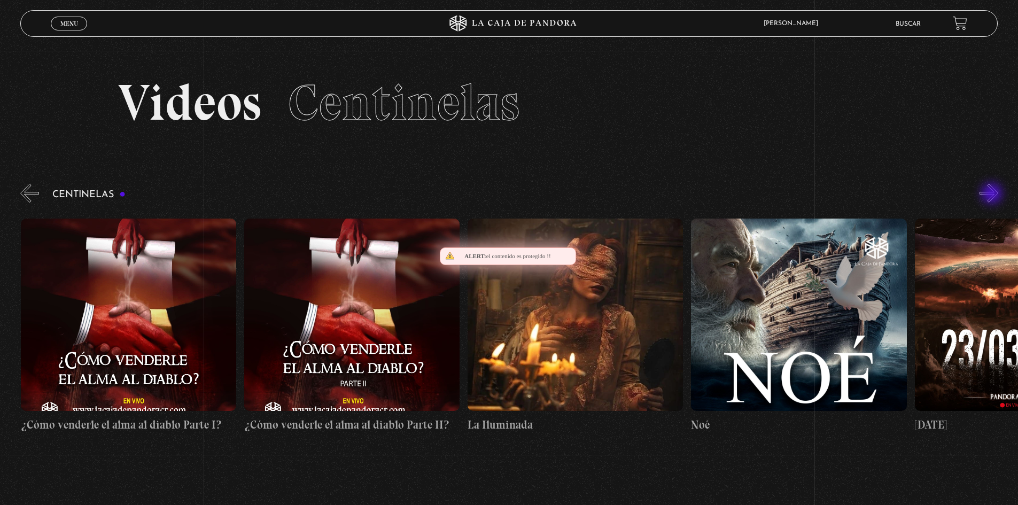
click at [993, 195] on button "»" at bounding box center [989, 193] width 19 height 19
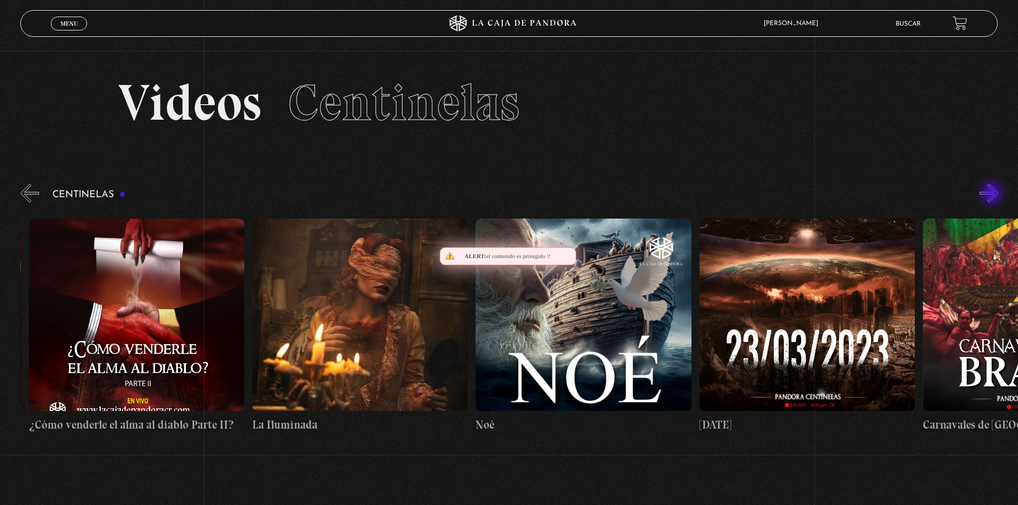
click at [993, 195] on button "»" at bounding box center [989, 193] width 19 height 19
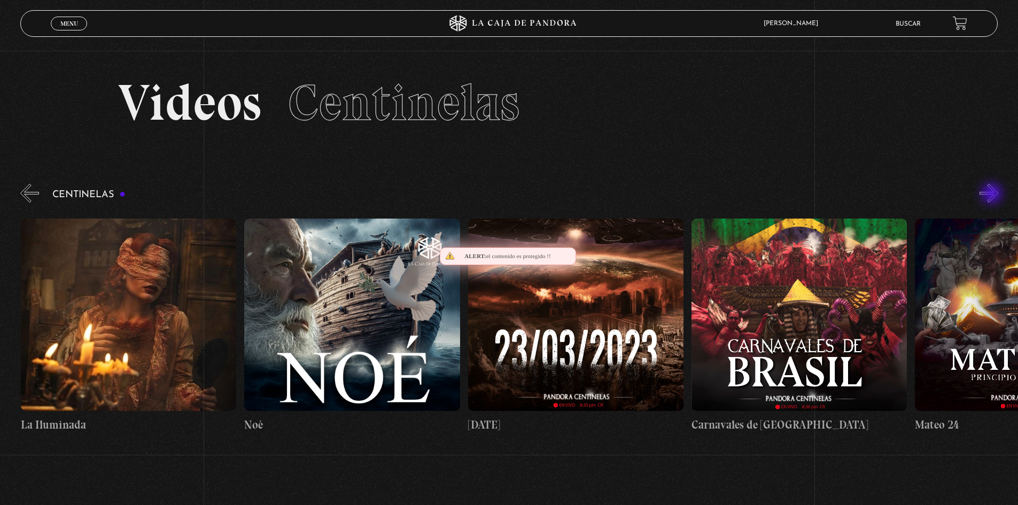
click at [993, 195] on button "»" at bounding box center [989, 193] width 19 height 19
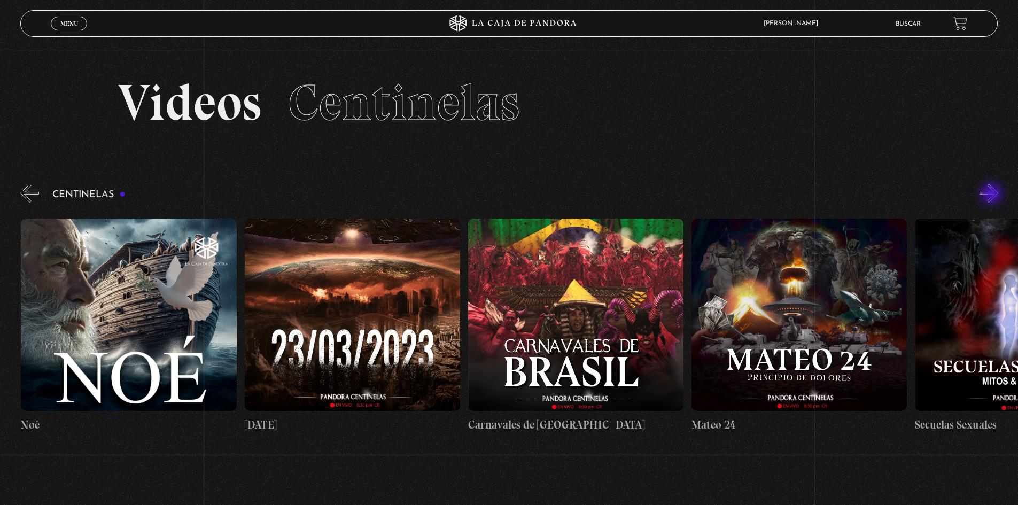
scroll to position [0, 9390]
click at [993, 195] on button "»" at bounding box center [989, 193] width 19 height 19
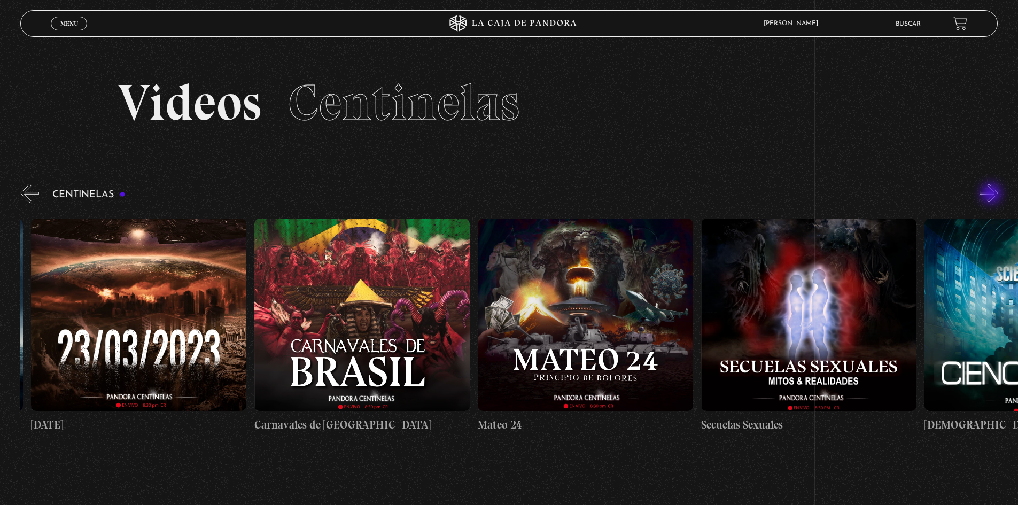
click at [993, 195] on button "»" at bounding box center [989, 193] width 19 height 19
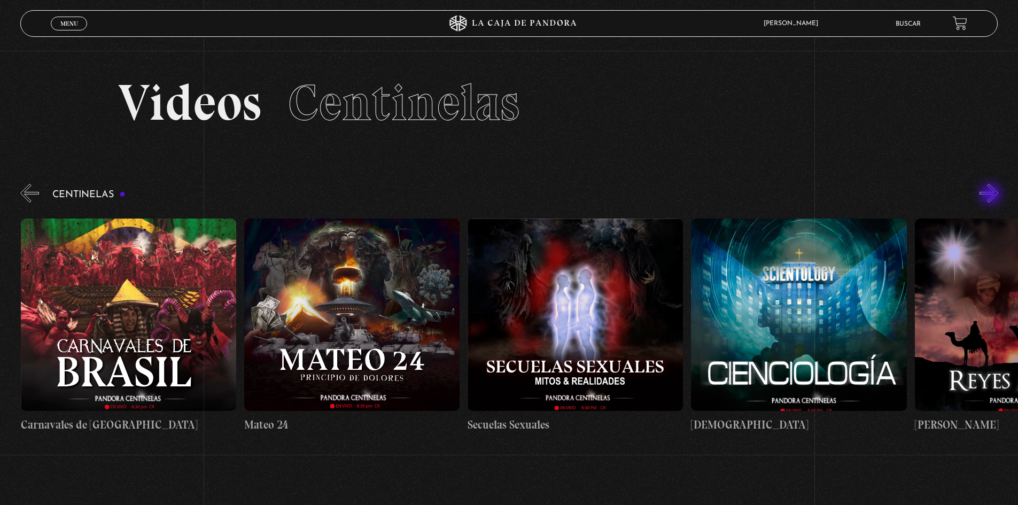
scroll to position [0, 9838]
click at [991, 194] on button "»" at bounding box center [989, 193] width 19 height 19
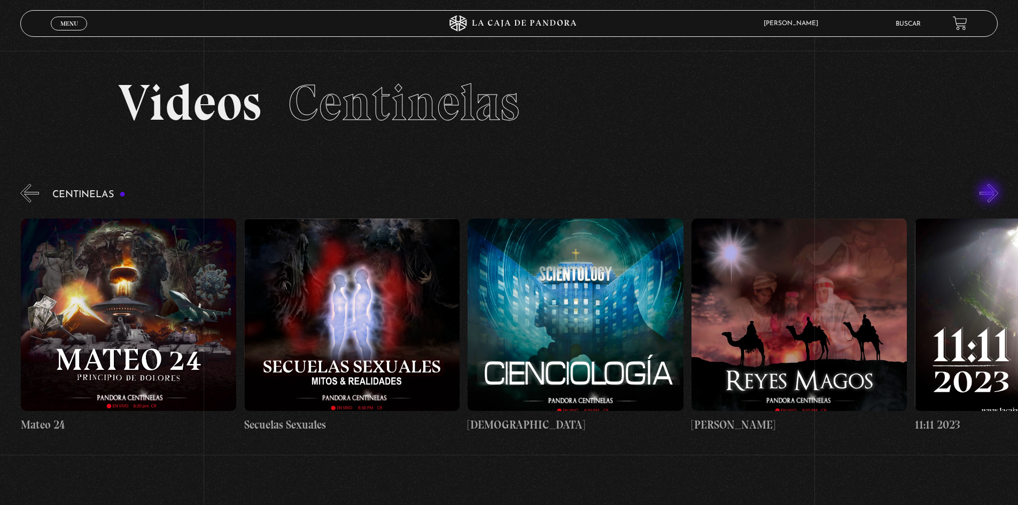
scroll to position [0, 10061]
click at [991, 194] on button "»" at bounding box center [989, 193] width 19 height 19
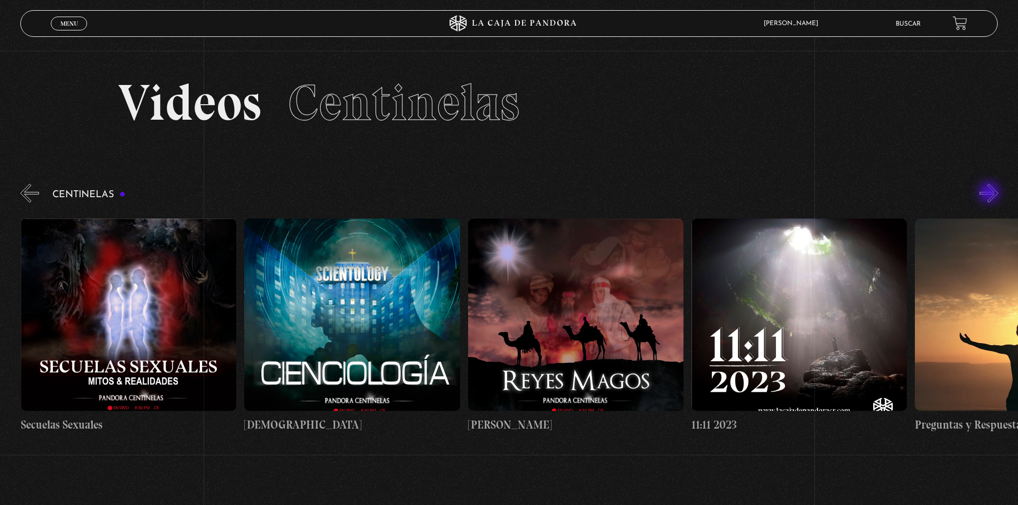
scroll to position [0, 10285]
click at [991, 194] on button "»" at bounding box center [989, 193] width 19 height 19
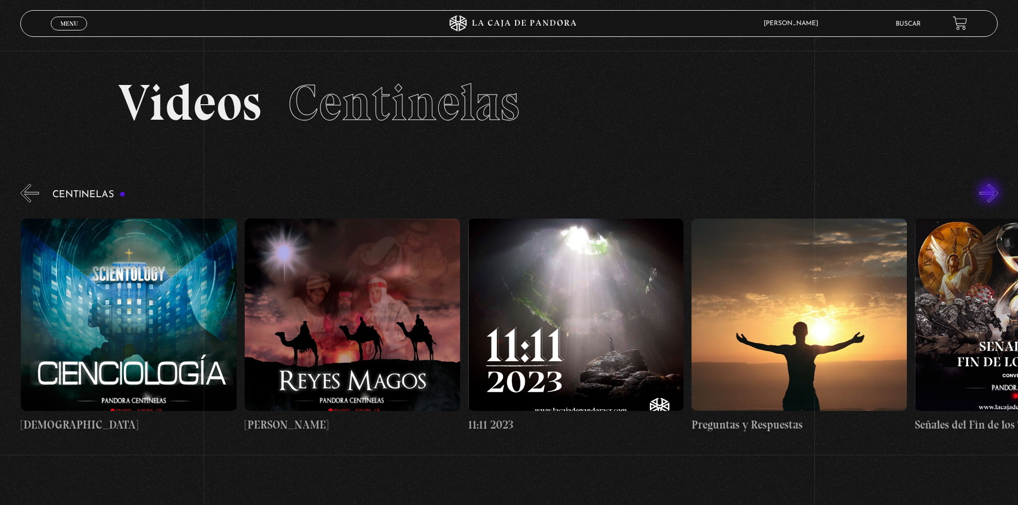
click at [991, 194] on button "»" at bounding box center [989, 193] width 19 height 19
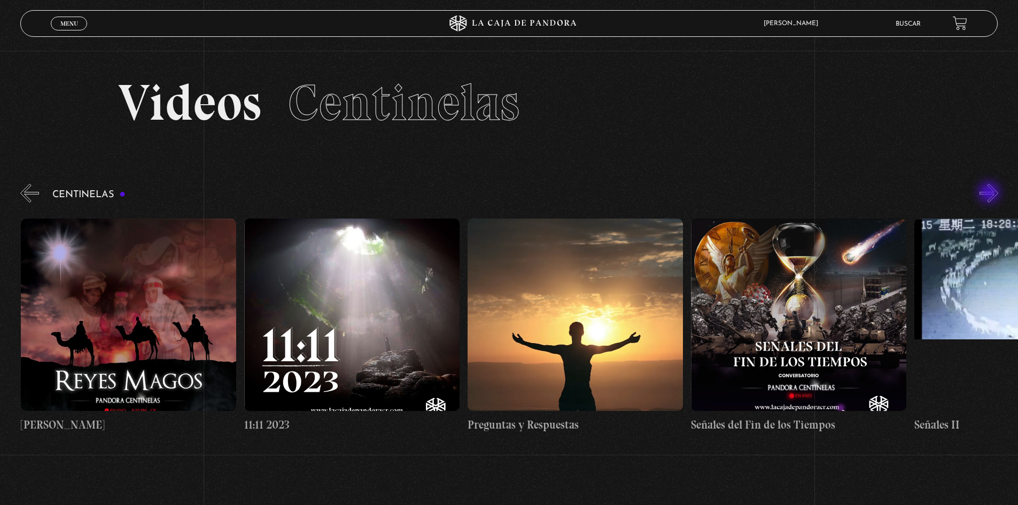
click at [991, 194] on button "»" at bounding box center [989, 193] width 19 height 19
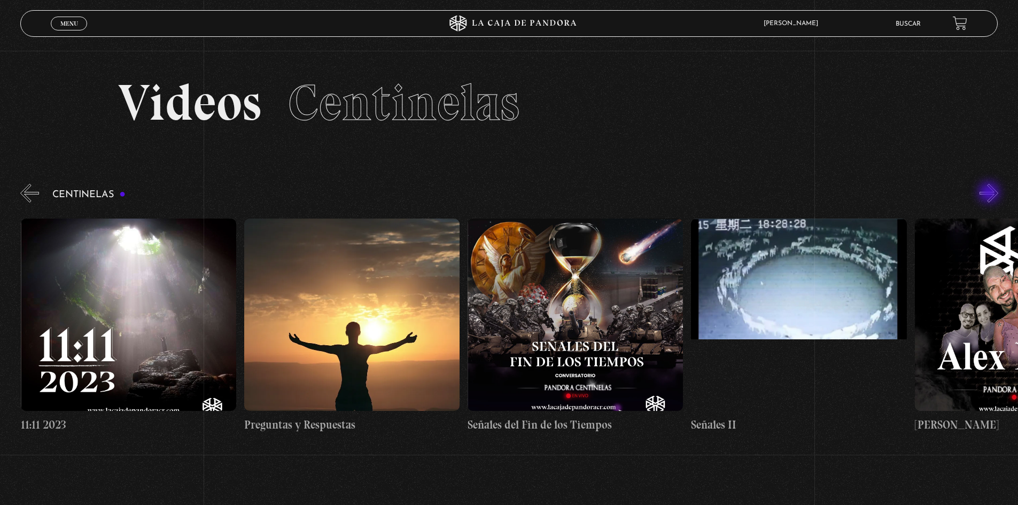
scroll to position [0, 10956]
click at [991, 194] on button "»" at bounding box center [989, 193] width 19 height 19
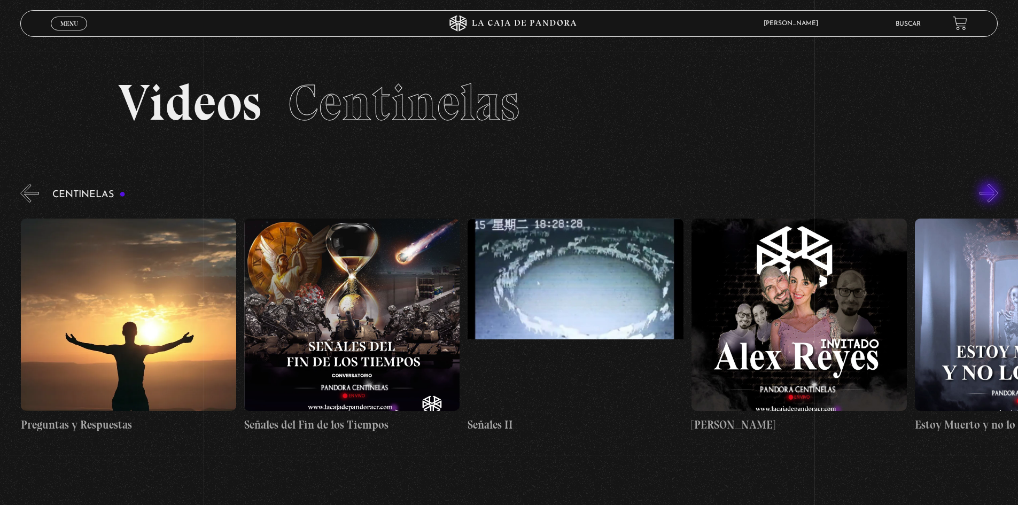
click at [991, 194] on button "»" at bounding box center [989, 193] width 19 height 19
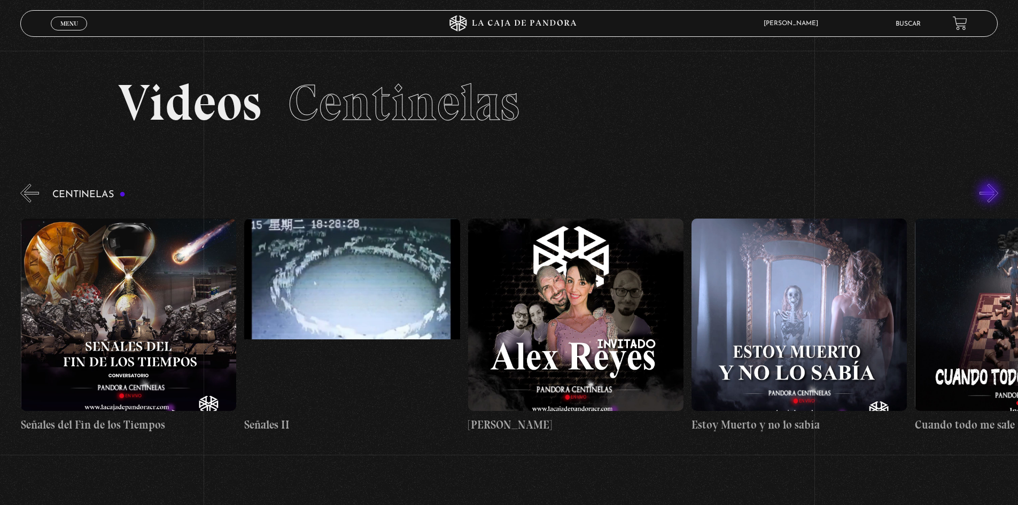
click at [991, 194] on button "»" at bounding box center [989, 193] width 19 height 19
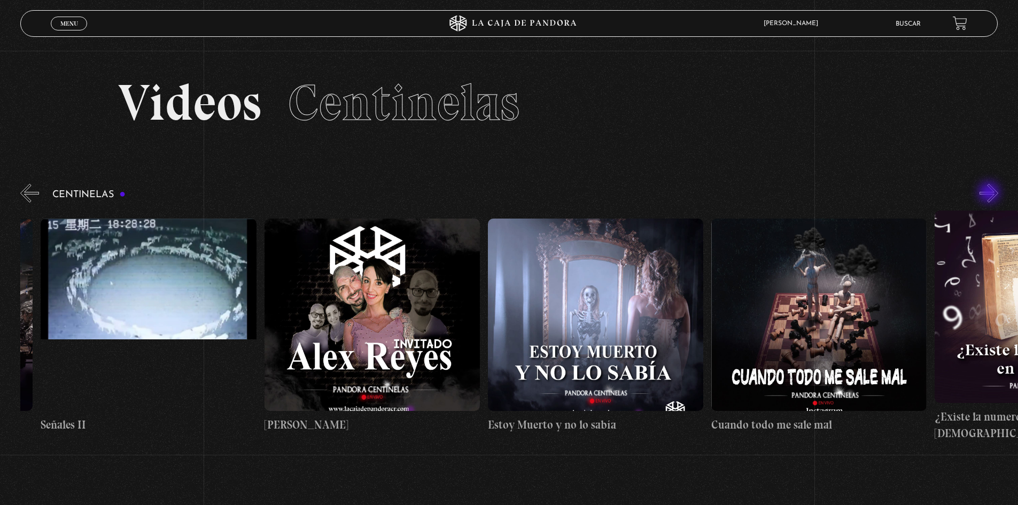
click at [991, 194] on button "»" at bounding box center [989, 193] width 19 height 19
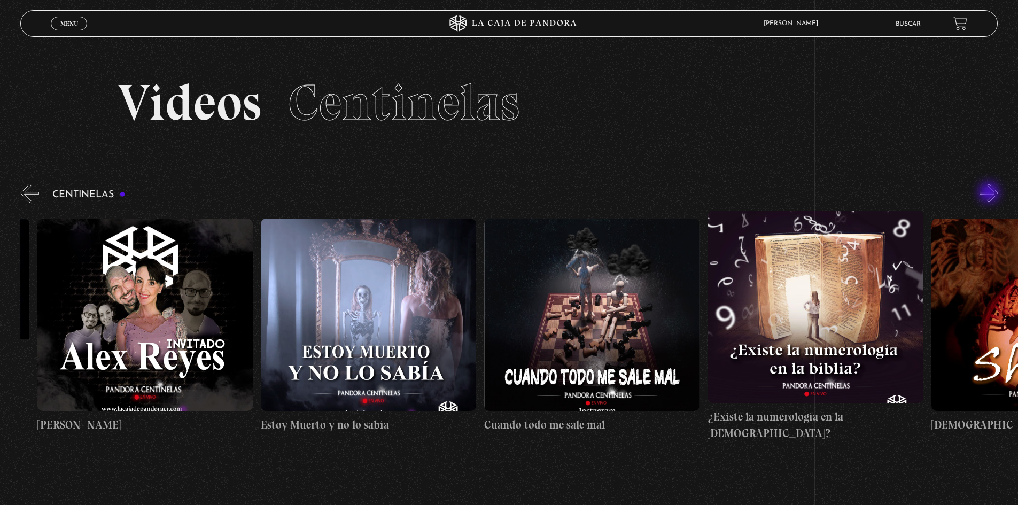
click at [991, 194] on button "»" at bounding box center [989, 193] width 19 height 19
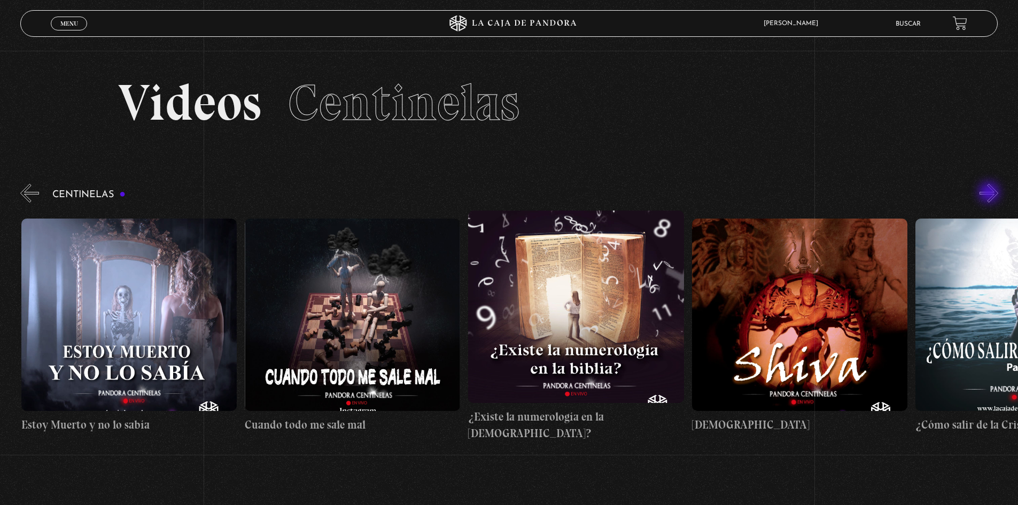
click at [991, 194] on button "»" at bounding box center [989, 193] width 19 height 19
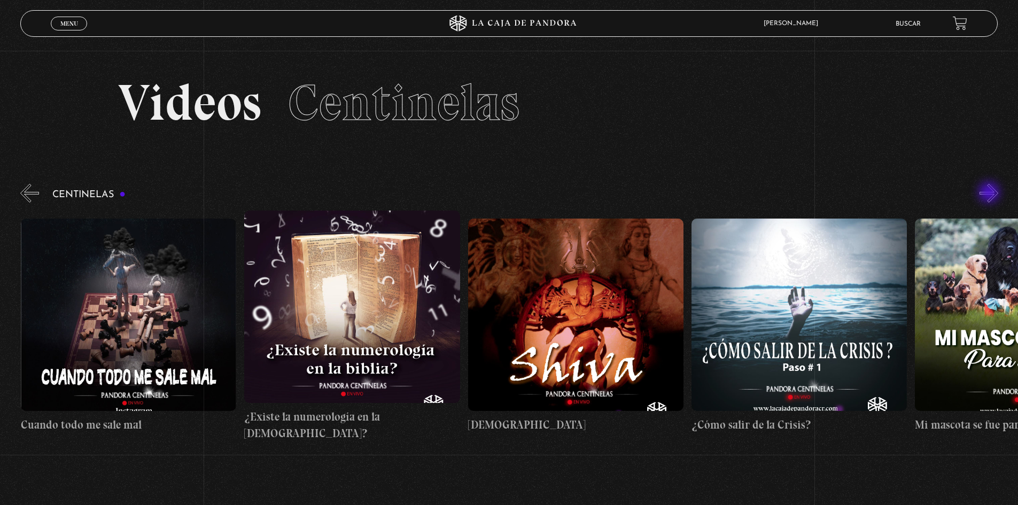
scroll to position [0, 12297]
click at [991, 194] on button "»" at bounding box center [989, 193] width 19 height 19
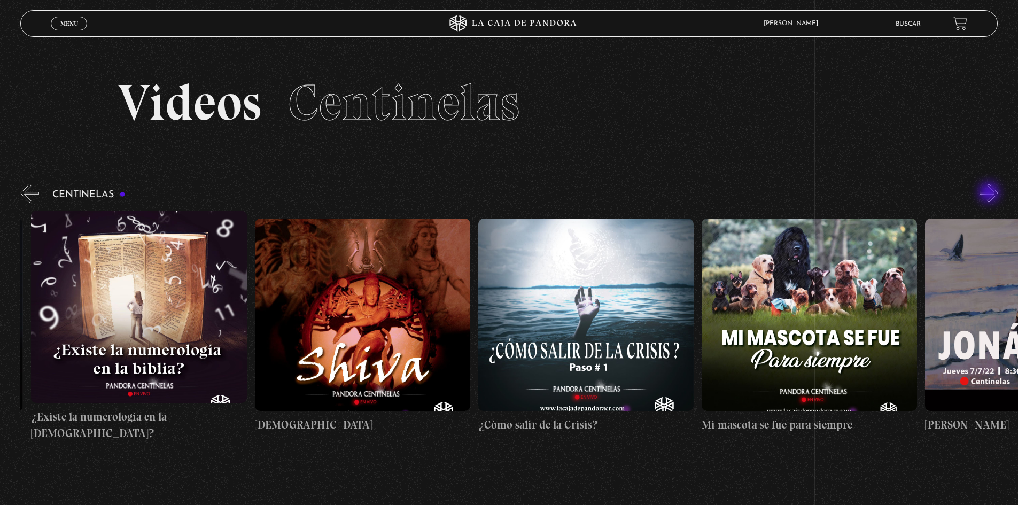
click at [991, 194] on button "»" at bounding box center [989, 193] width 19 height 19
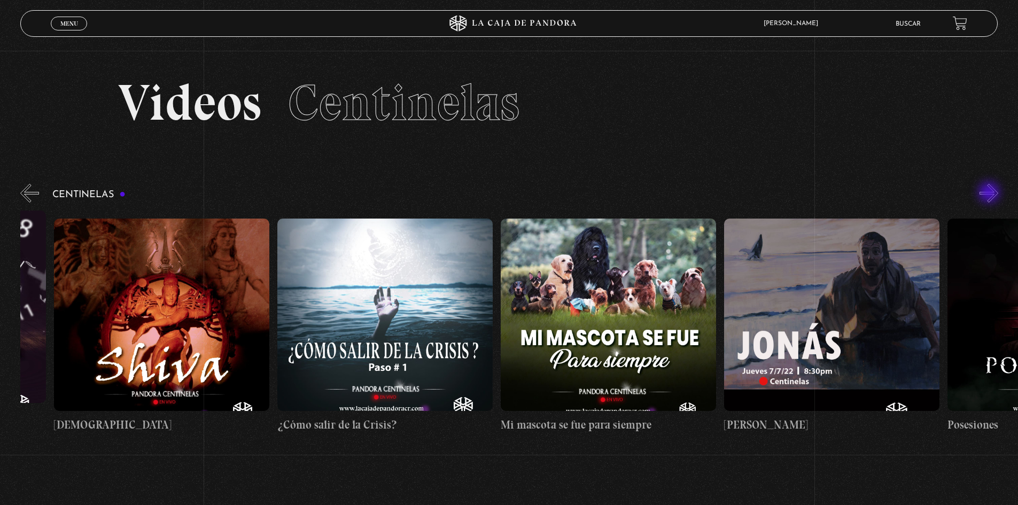
click at [991, 194] on button "»" at bounding box center [989, 193] width 19 height 19
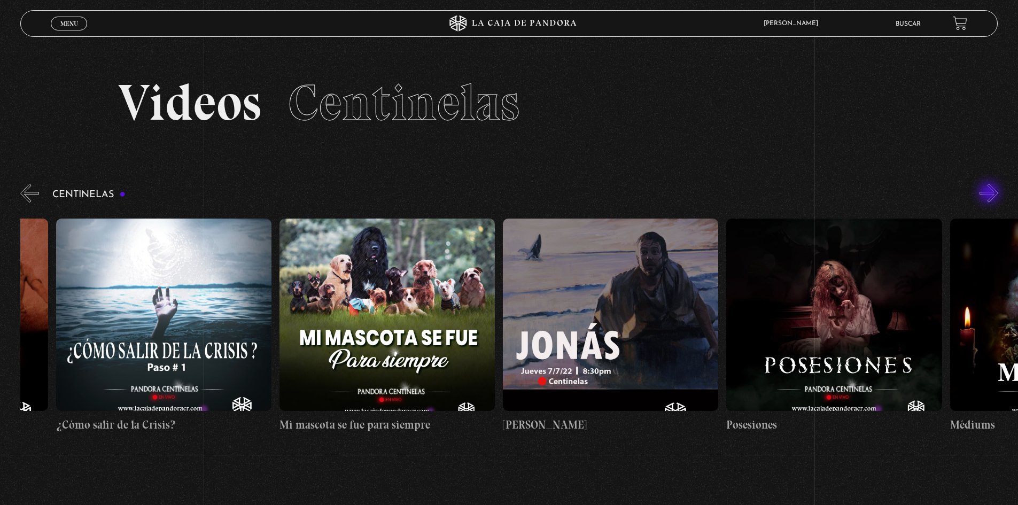
click at [991, 194] on button "»" at bounding box center [989, 193] width 19 height 19
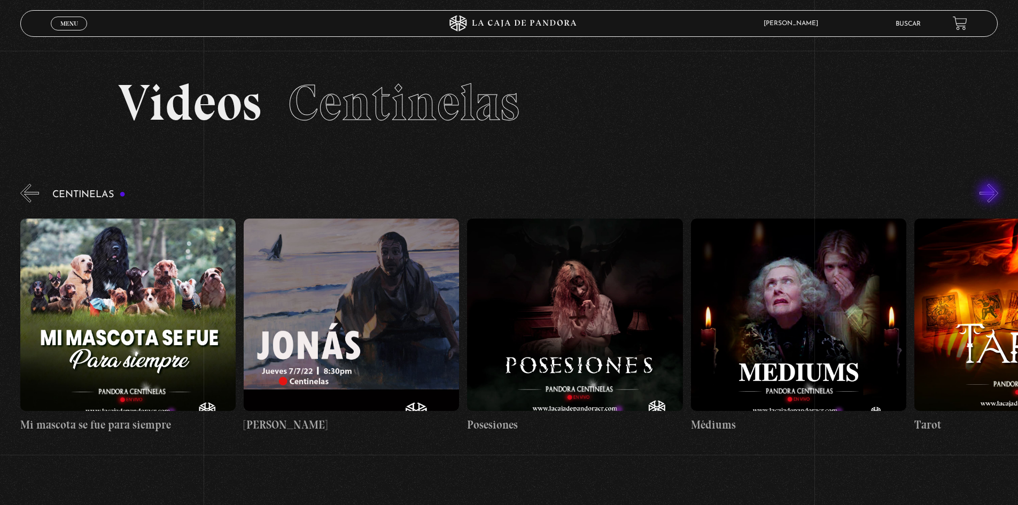
click at [991, 194] on button "»" at bounding box center [989, 193] width 19 height 19
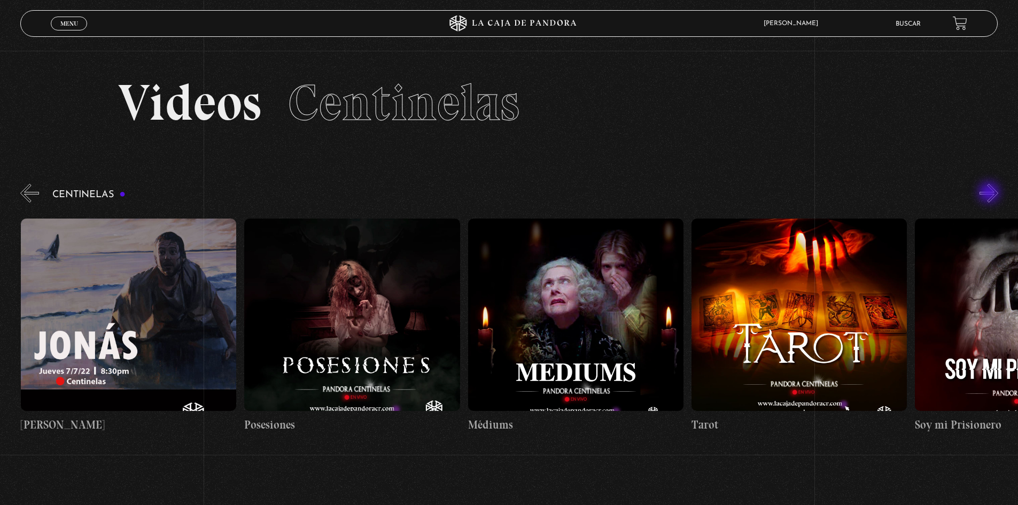
click at [991, 194] on button "»" at bounding box center [989, 193] width 19 height 19
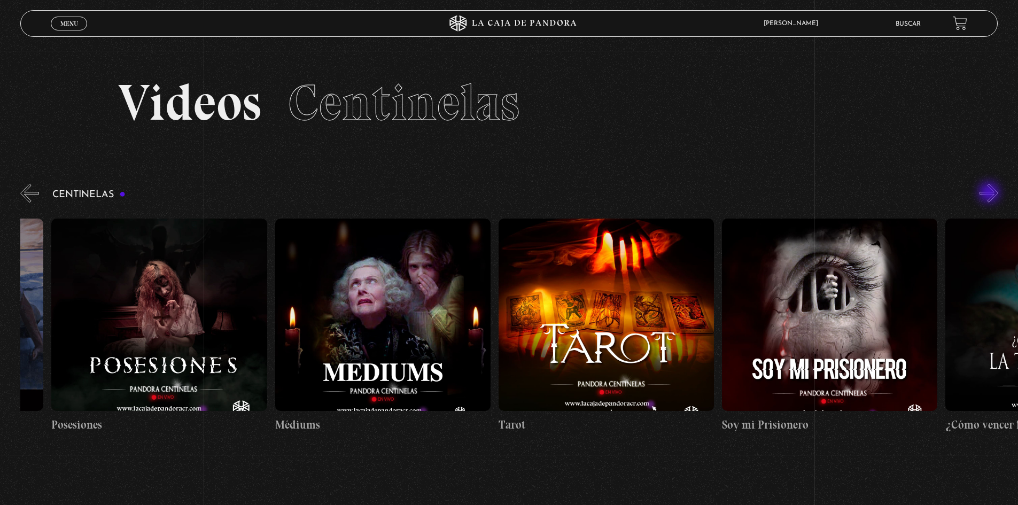
click at [991, 194] on button "»" at bounding box center [989, 193] width 19 height 19
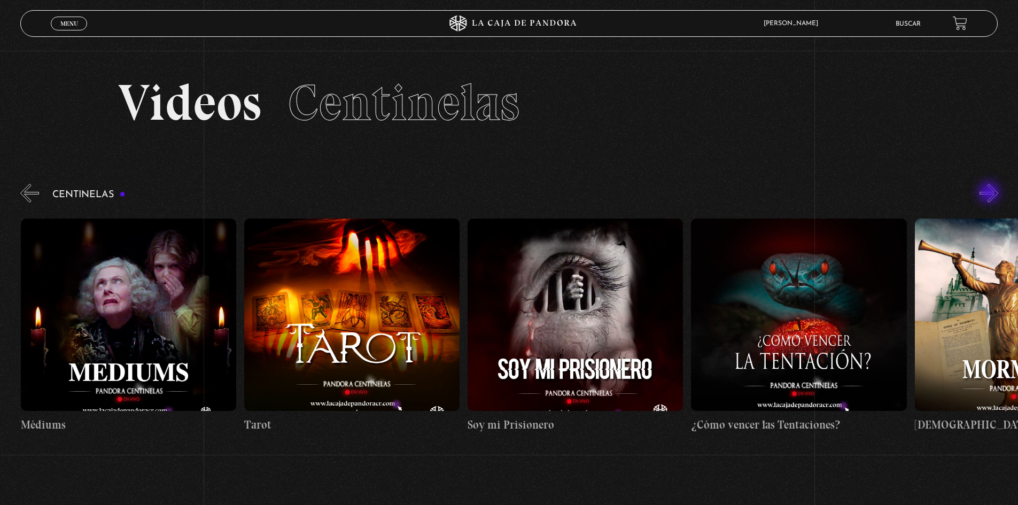
scroll to position [0, 13862]
click at [991, 194] on button "»" at bounding box center [989, 193] width 19 height 19
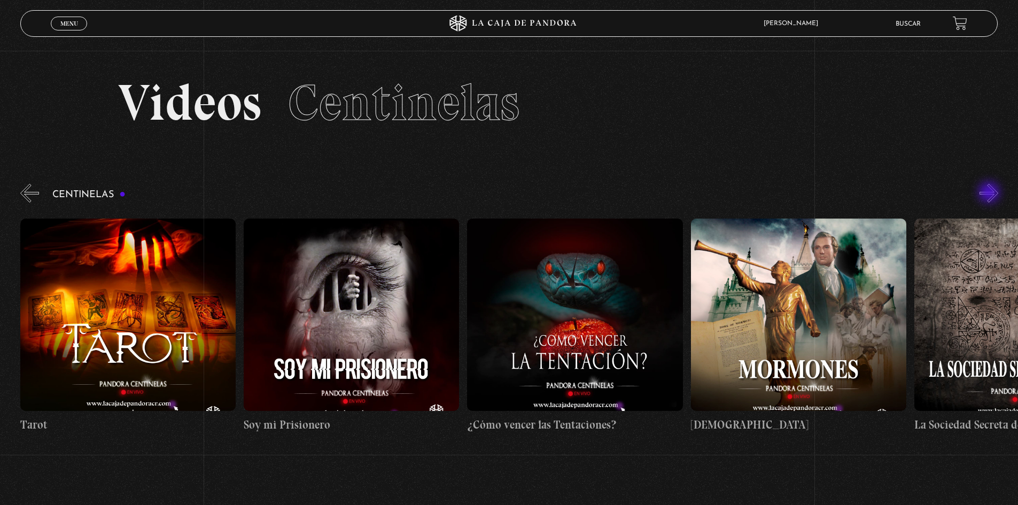
click at [991, 194] on button "»" at bounding box center [989, 193] width 19 height 19
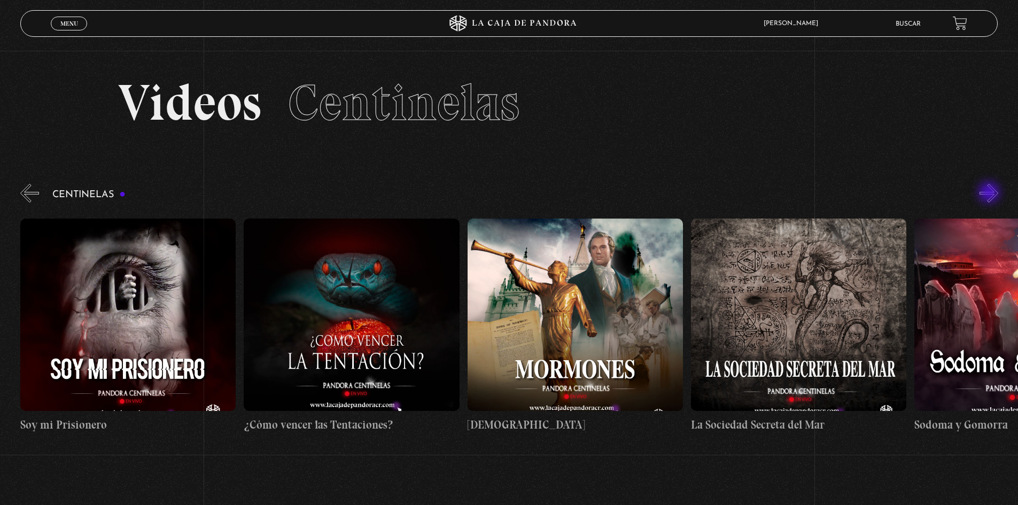
click at [991, 194] on button "»" at bounding box center [989, 193] width 19 height 19
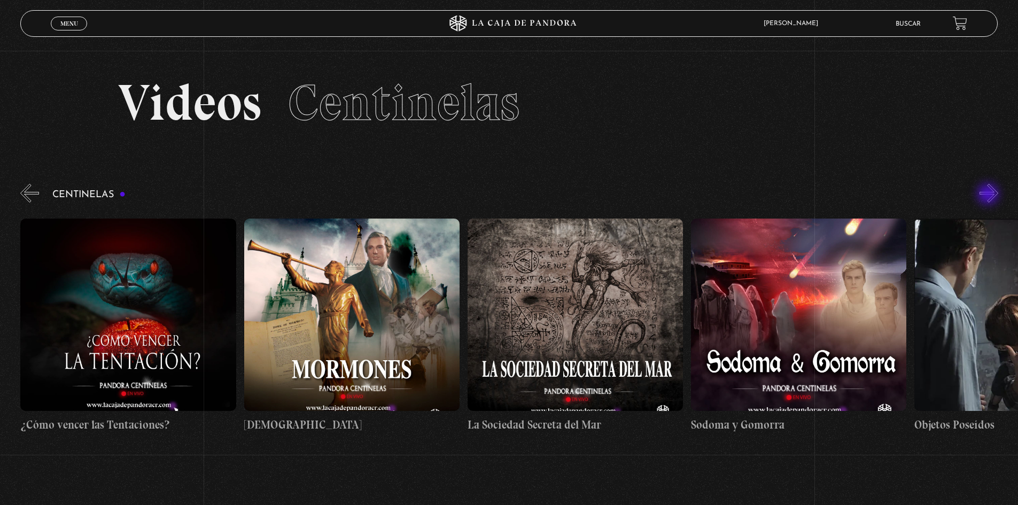
click at [990, 195] on button "»" at bounding box center [989, 193] width 19 height 19
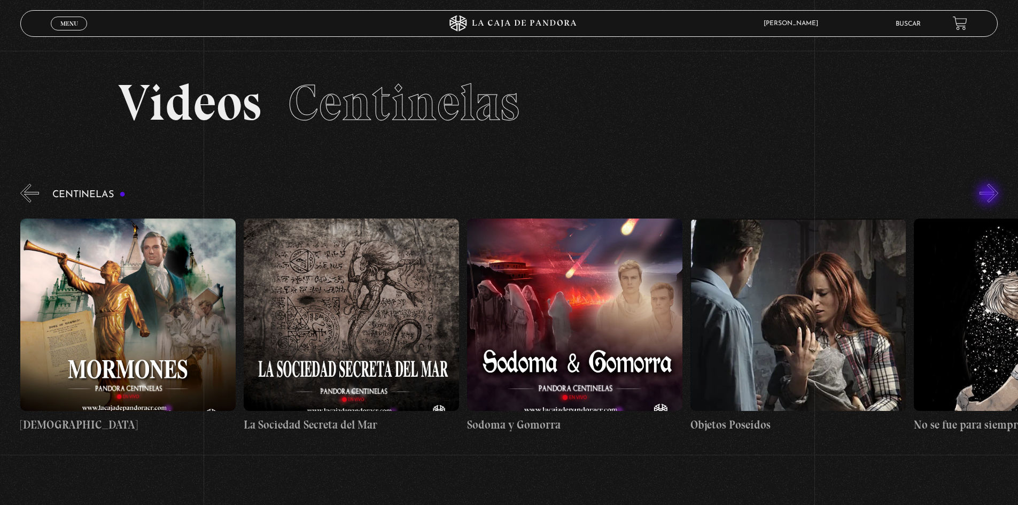
click at [990, 195] on button "»" at bounding box center [989, 193] width 19 height 19
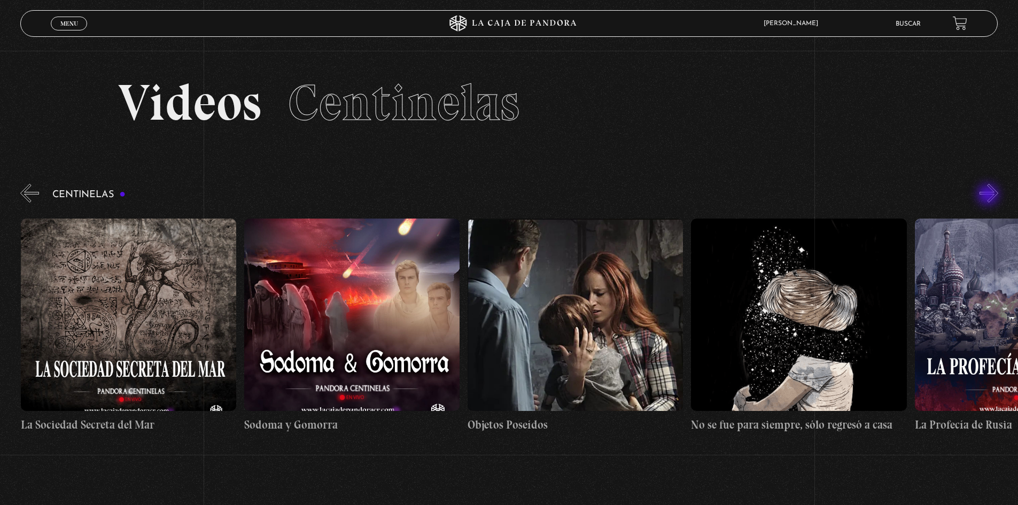
scroll to position [0, 14980]
click at [990, 196] on button "»" at bounding box center [989, 193] width 19 height 19
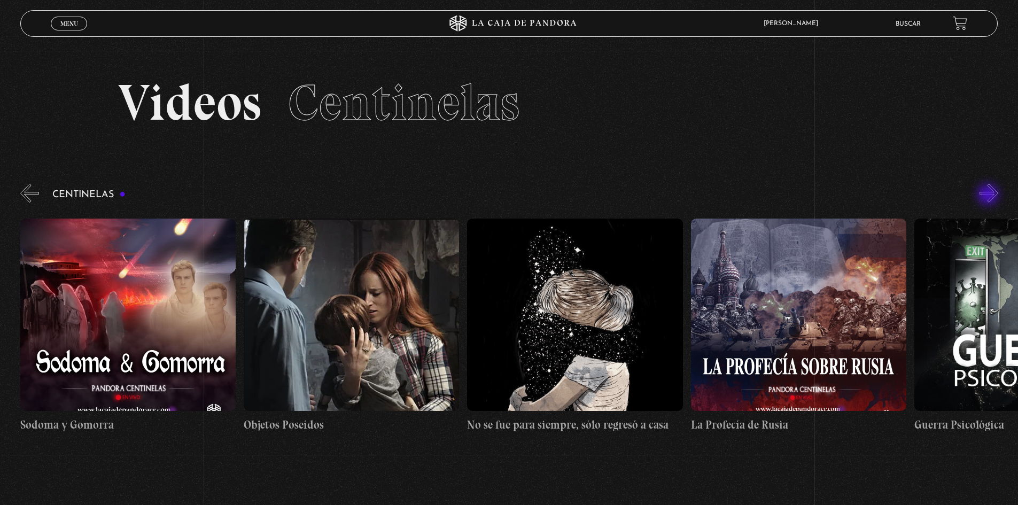
click at [990, 196] on button "»" at bounding box center [989, 193] width 19 height 19
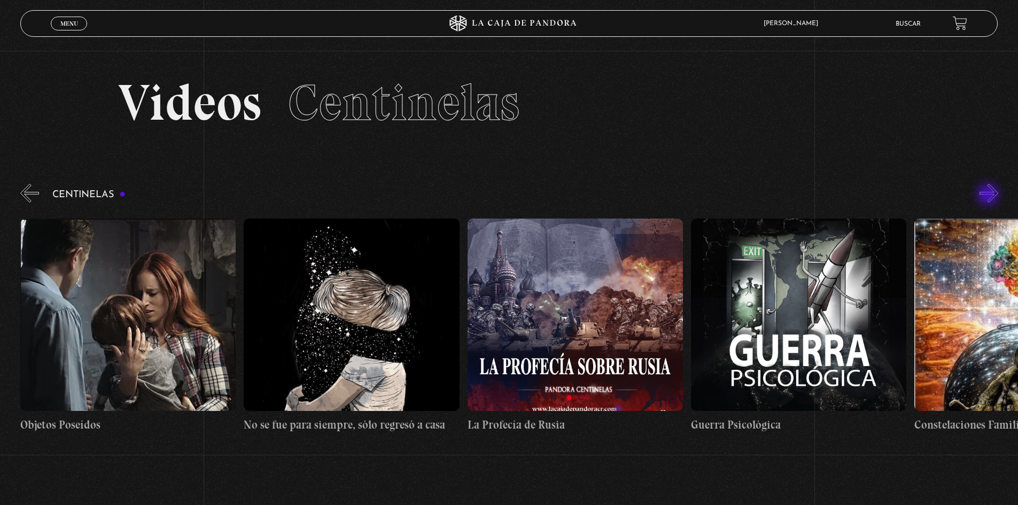
click at [990, 196] on button "»" at bounding box center [989, 193] width 19 height 19
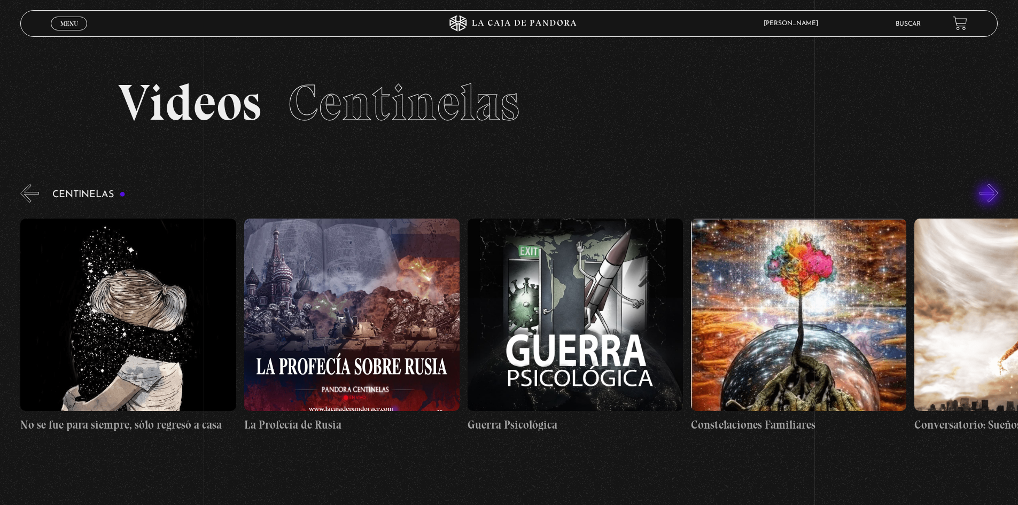
click at [990, 196] on button "»" at bounding box center [989, 193] width 19 height 19
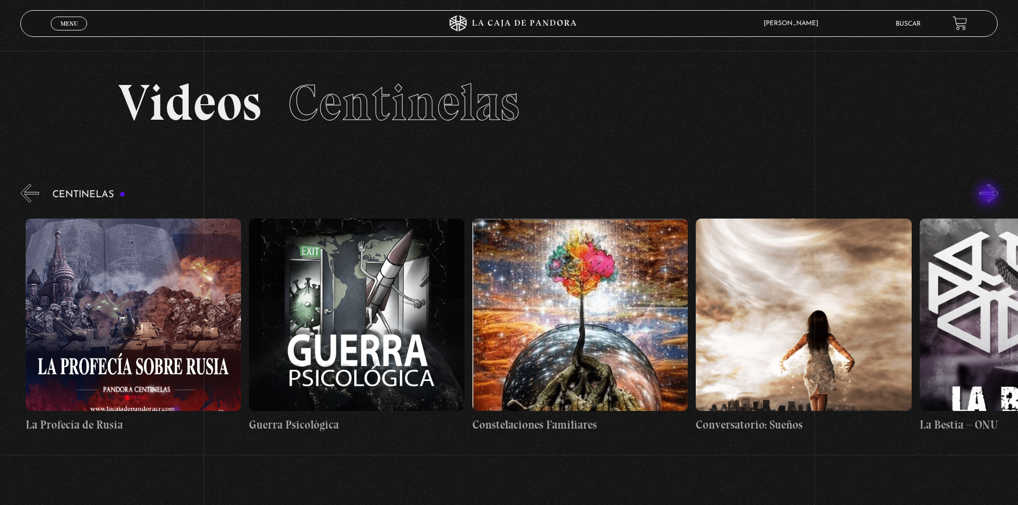
click at [990, 196] on button "»" at bounding box center [989, 193] width 19 height 19
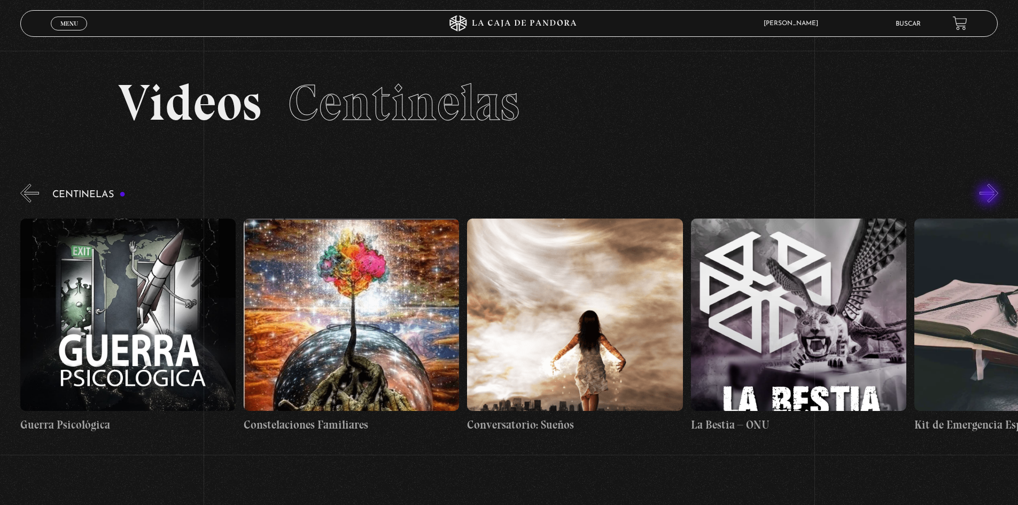
click at [990, 196] on button "»" at bounding box center [989, 193] width 19 height 19
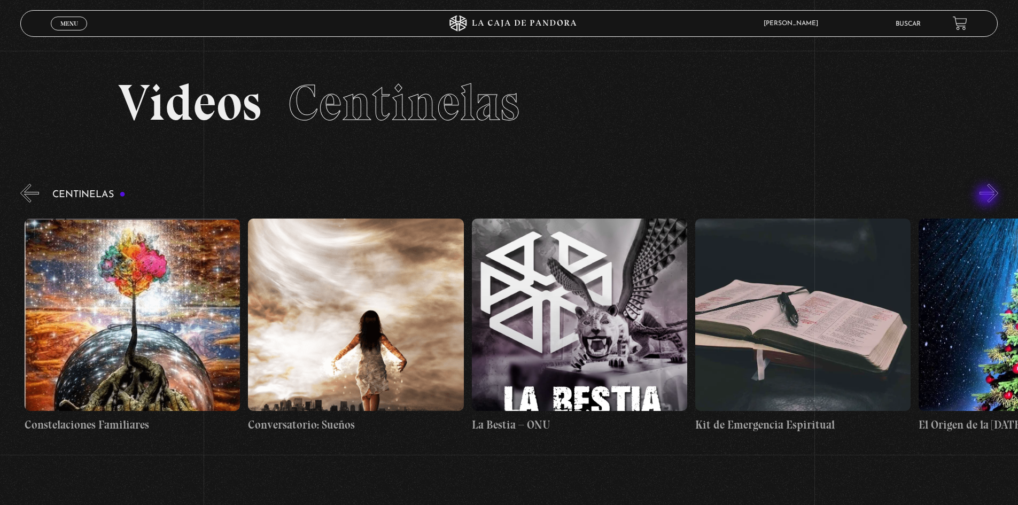
click at [988, 197] on button "»" at bounding box center [989, 193] width 19 height 19
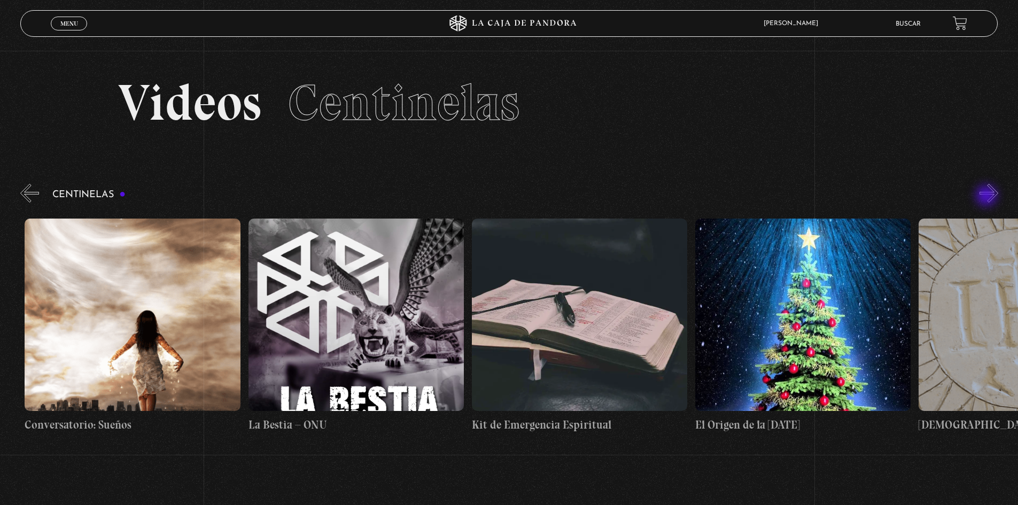
click at [988, 197] on button "»" at bounding box center [989, 193] width 19 height 19
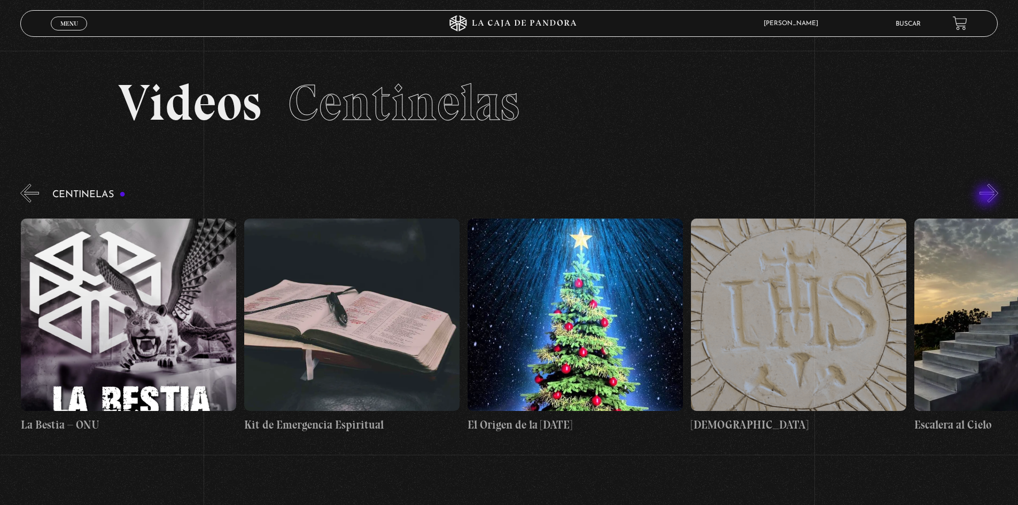
click at [988, 197] on button "»" at bounding box center [989, 193] width 19 height 19
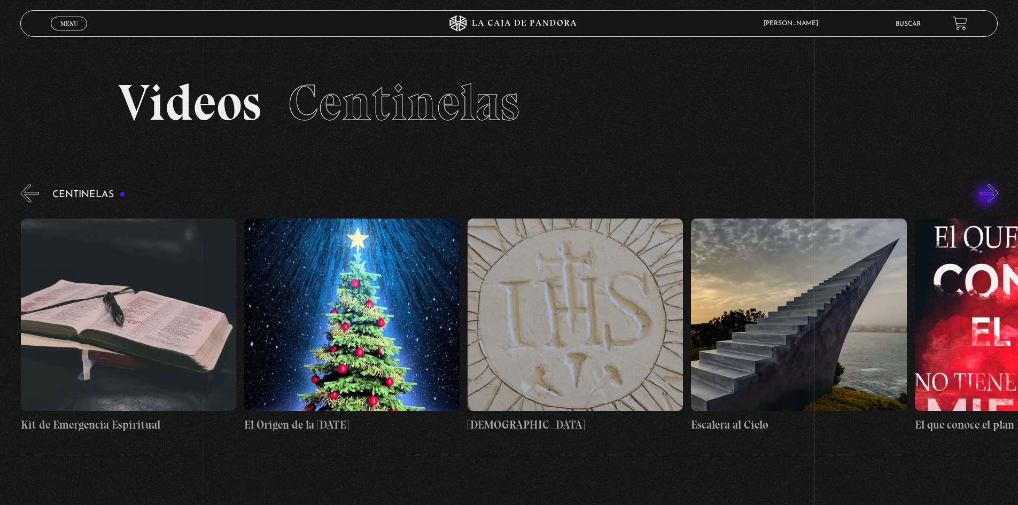
click at [988, 197] on button "»" at bounding box center [989, 193] width 19 height 19
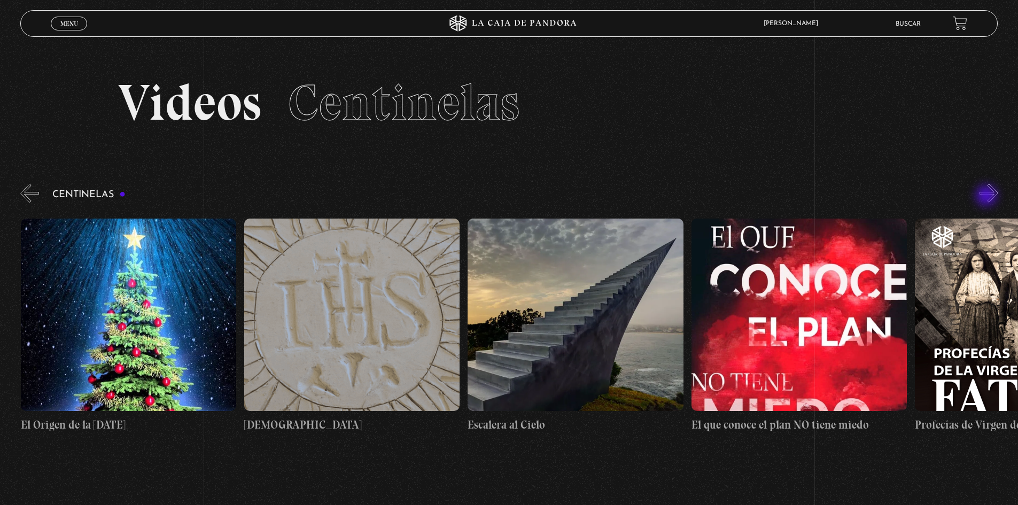
click at [988, 197] on button "»" at bounding box center [989, 193] width 19 height 19
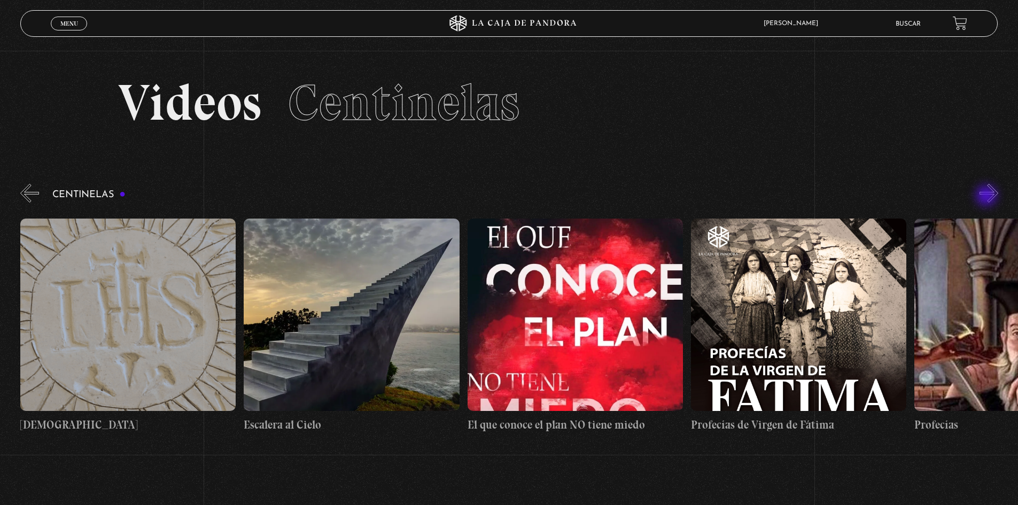
click at [988, 197] on button "»" at bounding box center [989, 193] width 19 height 19
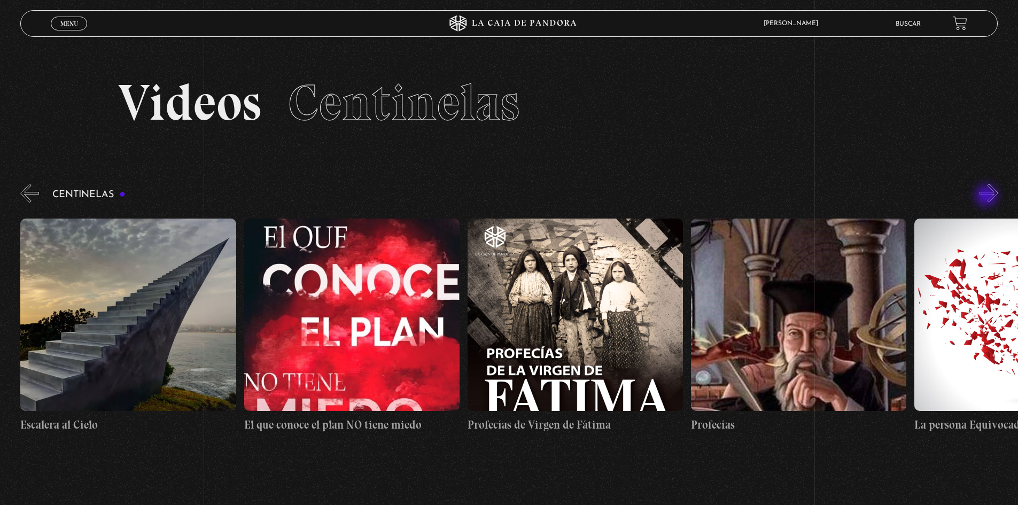
click at [988, 197] on button "»" at bounding box center [989, 193] width 19 height 19
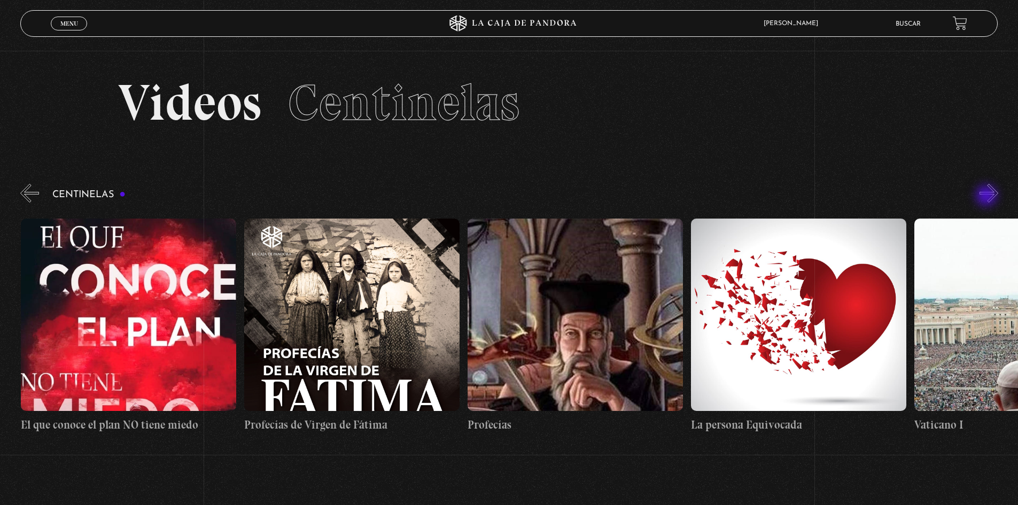
click at [988, 197] on button "»" at bounding box center [989, 193] width 19 height 19
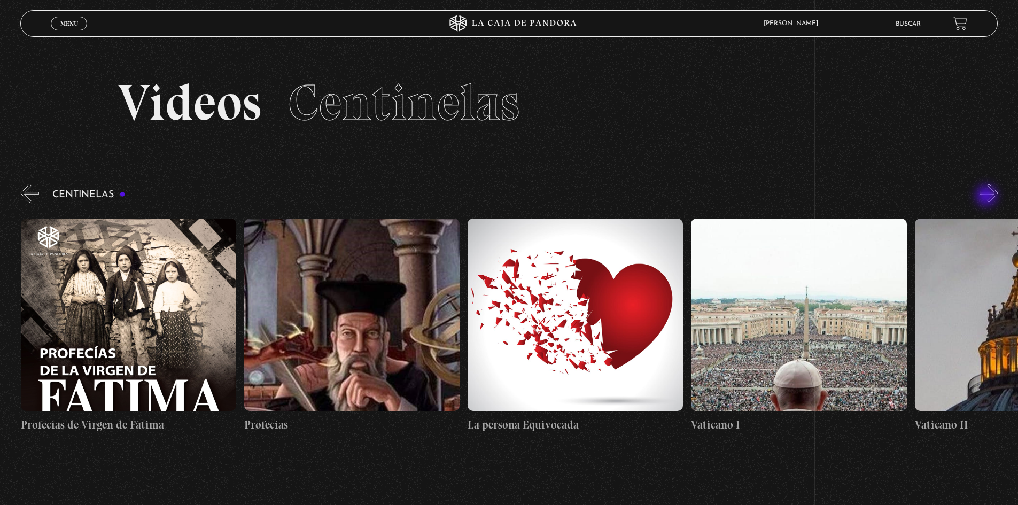
click at [988, 197] on button "»" at bounding box center [989, 193] width 19 height 19
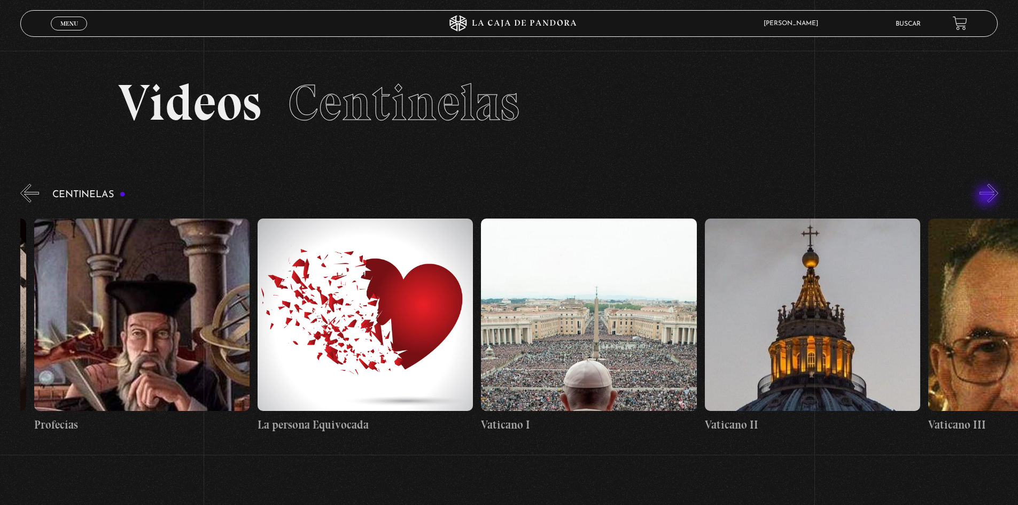
click at [988, 197] on button "»" at bounding box center [989, 193] width 19 height 19
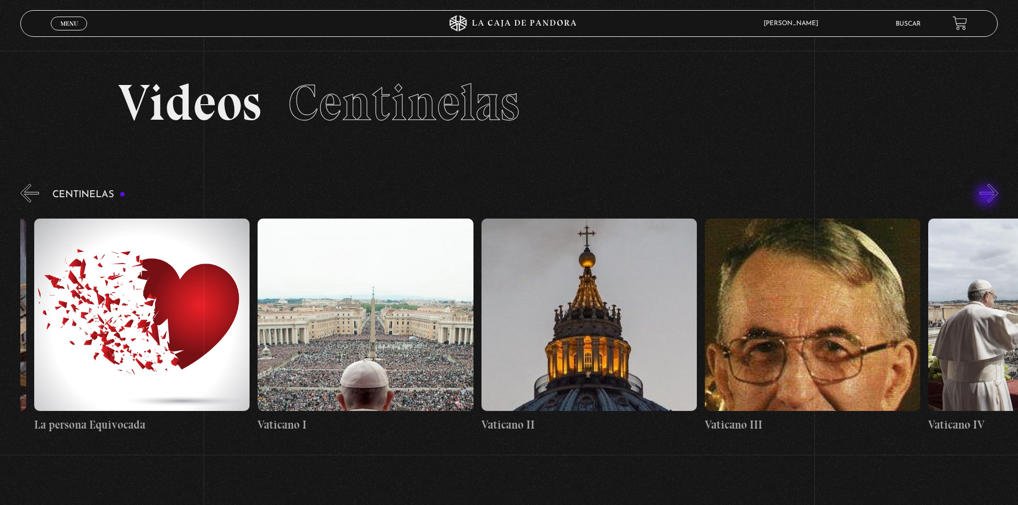
click at [988, 197] on button "»" at bounding box center [989, 193] width 19 height 19
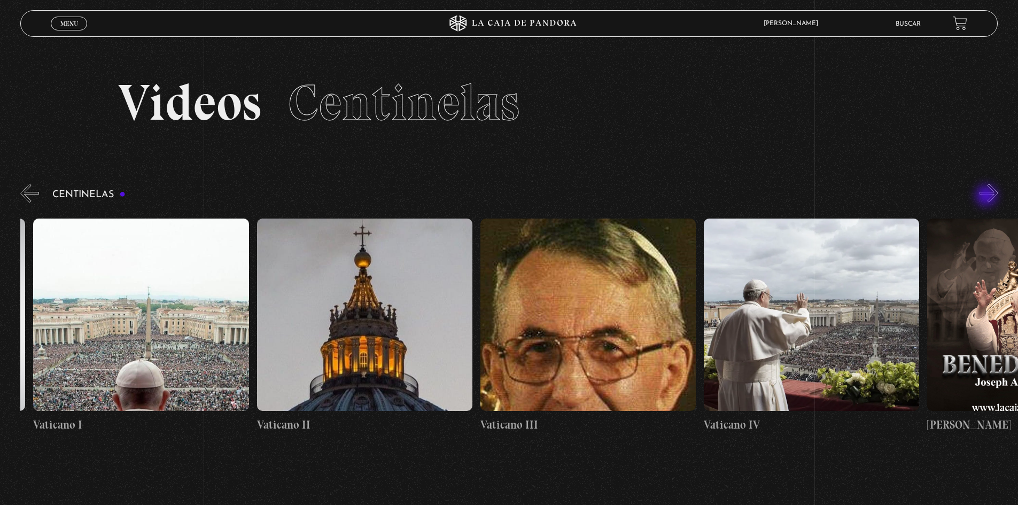
click at [988, 197] on button "»" at bounding box center [989, 193] width 19 height 19
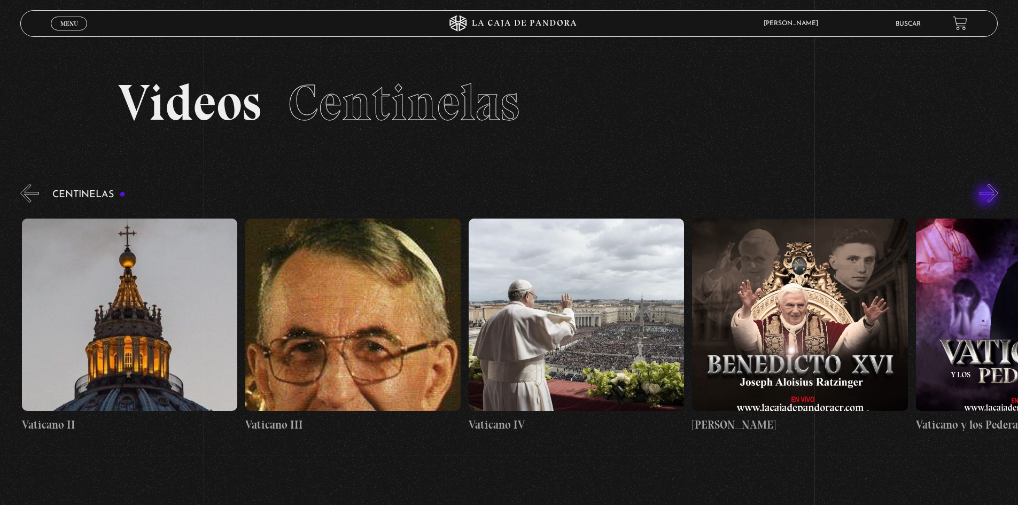
click at [988, 197] on button "»" at bounding box center [989, 193] width 19 height 19
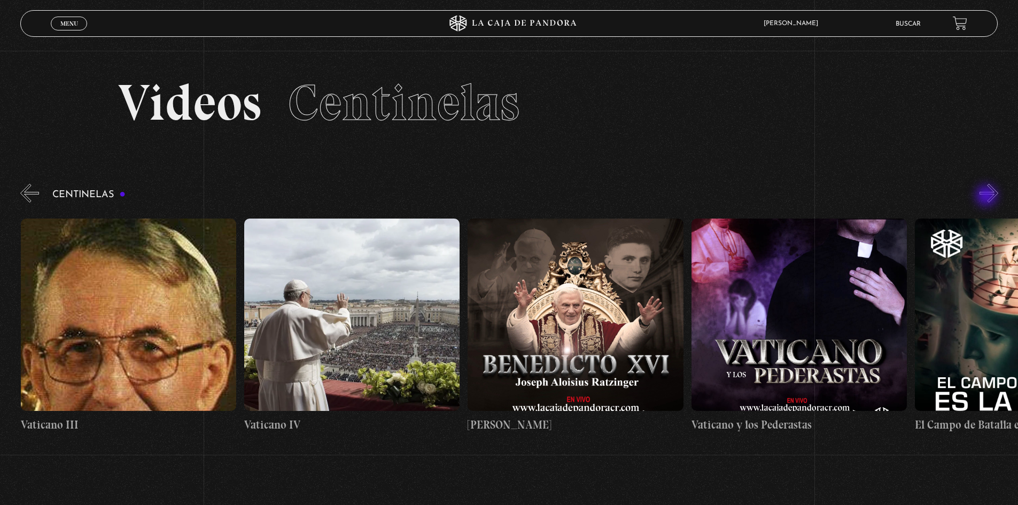
click at [988, 197] on button "»" at bounding box center [989, 193] width 19 height 19
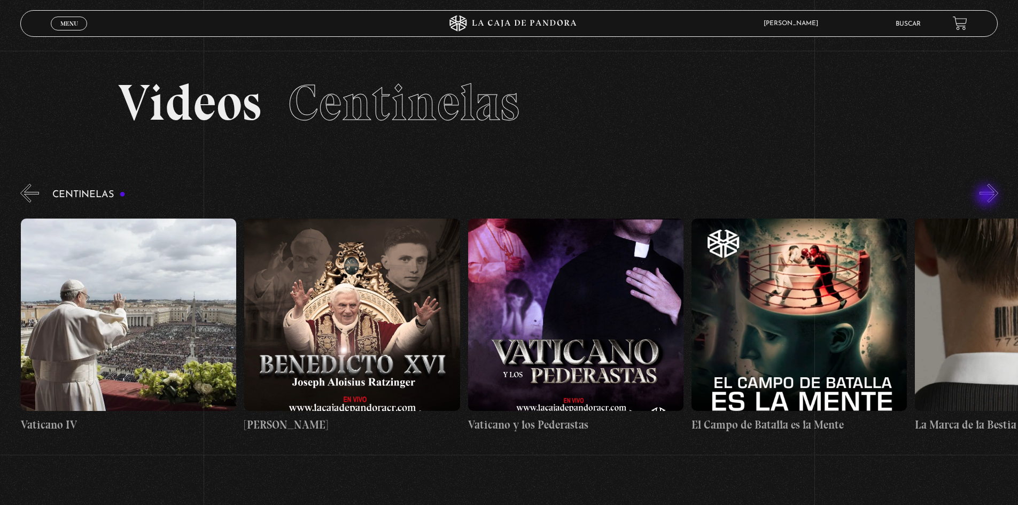
click at [988, 197] on button "»" at bounding box center [989, 193] width 19 height 19
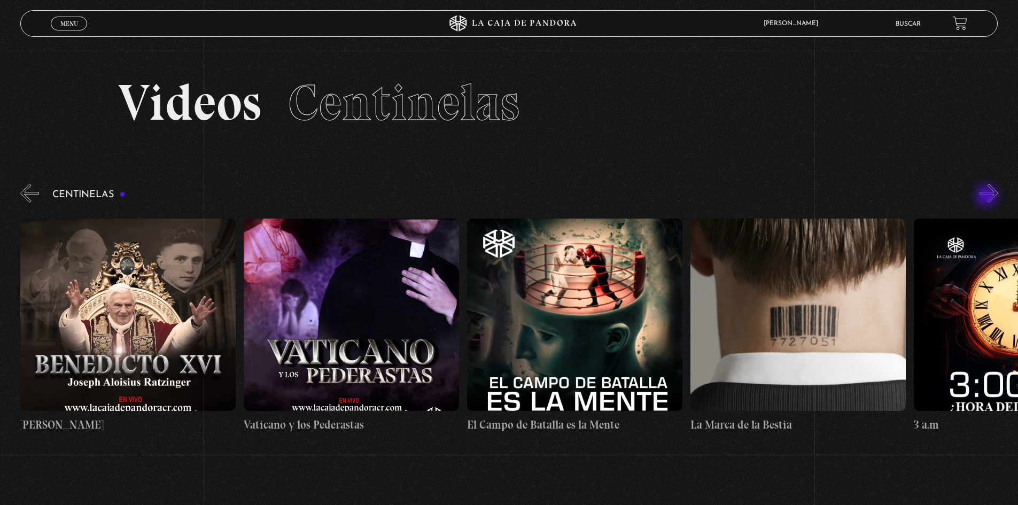
click at [988, 197] on button "»" at bounding box center [989, 193] width 19 height 19
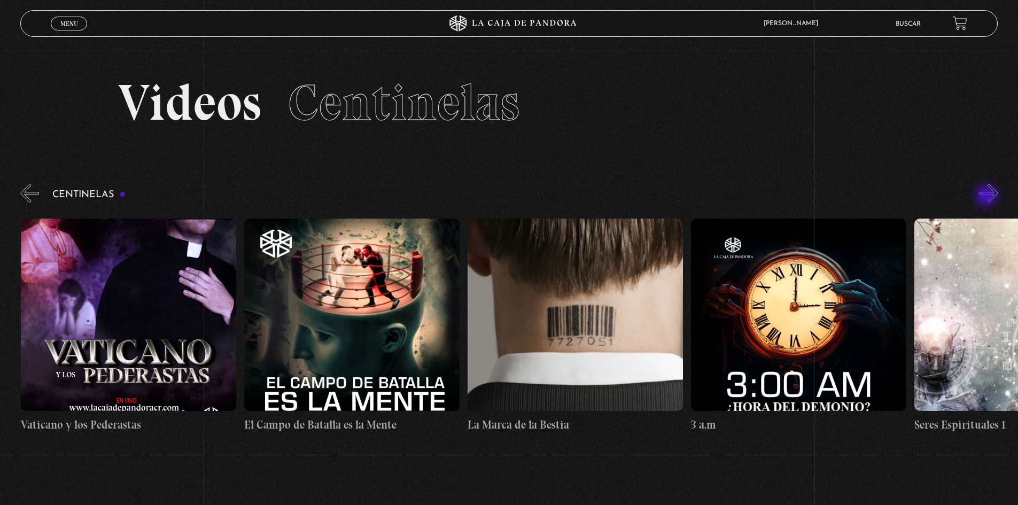
click at [988, 197] on button "»" at bounding box center [989, 193] width 19 height 19
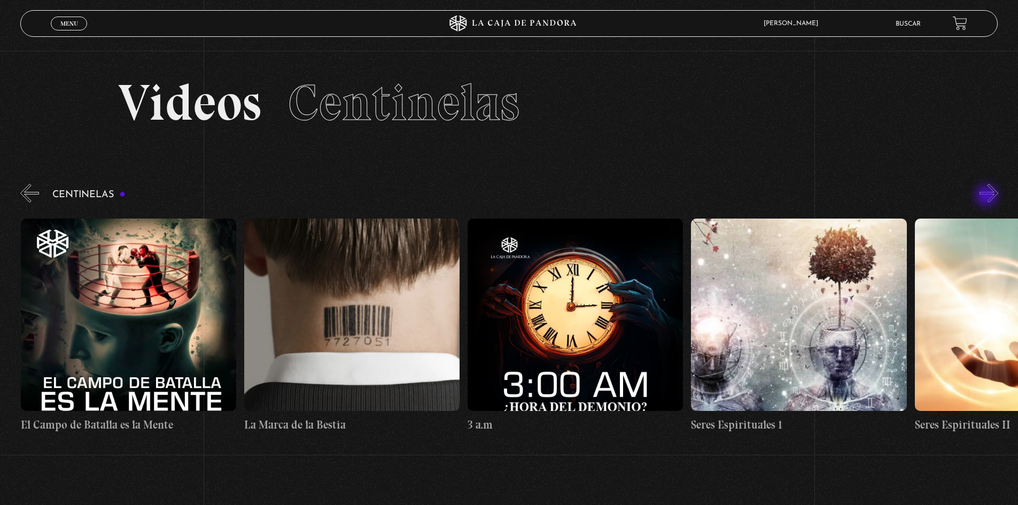
scroll to position [0, 20122]
click at [357, 300] on figure at bounding box center [351, 315] width 215 height 192
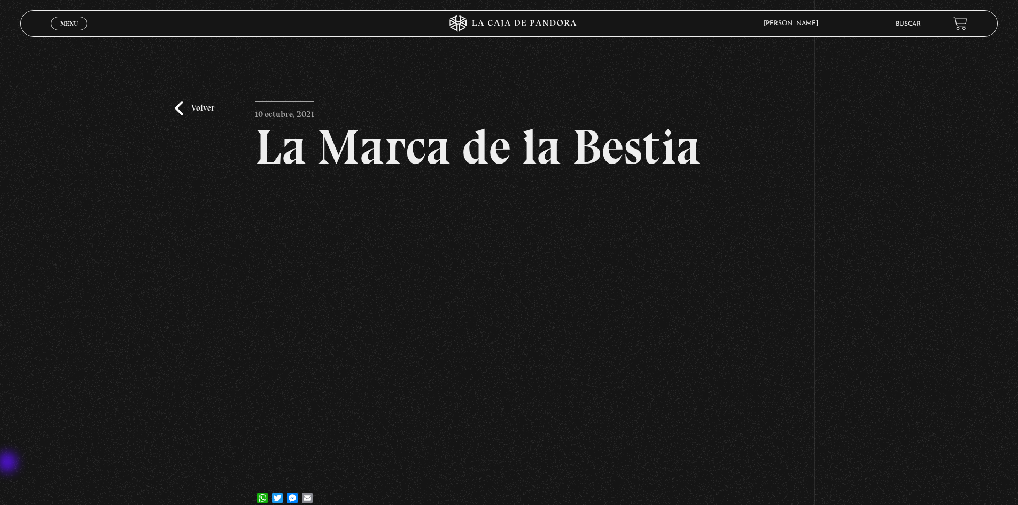
click at [74, 504] on div "Volver 10 octubre, 2021 La Marca de la Bestia WhatsApp Twitter Messenger Email" at bounding box center [509, 287] width 1018 height 472
click at [188, 106] on link "Volver" at bounding box center [195, 108] width 40 height 14
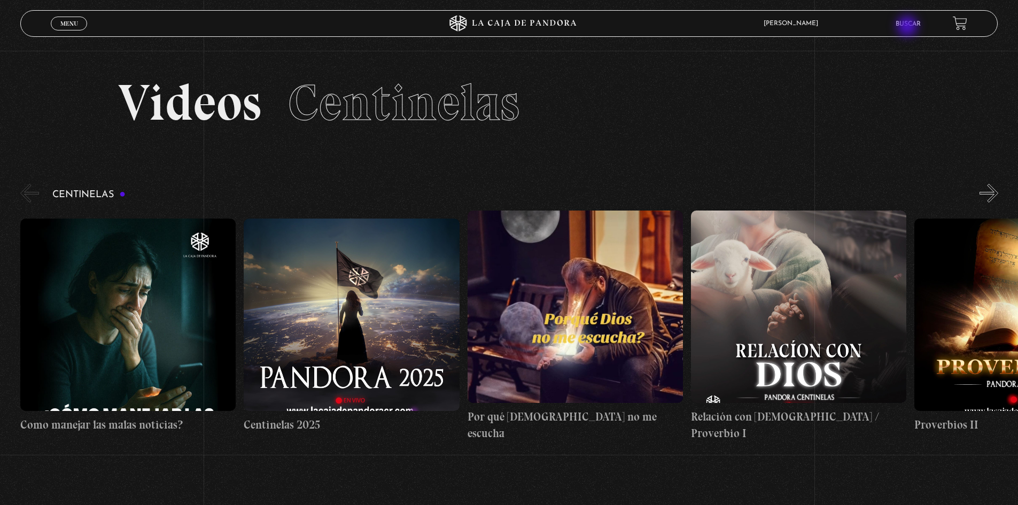
click at [909, 26] on link "Buscar" at bounding box center [908, 24] width 25 height 6
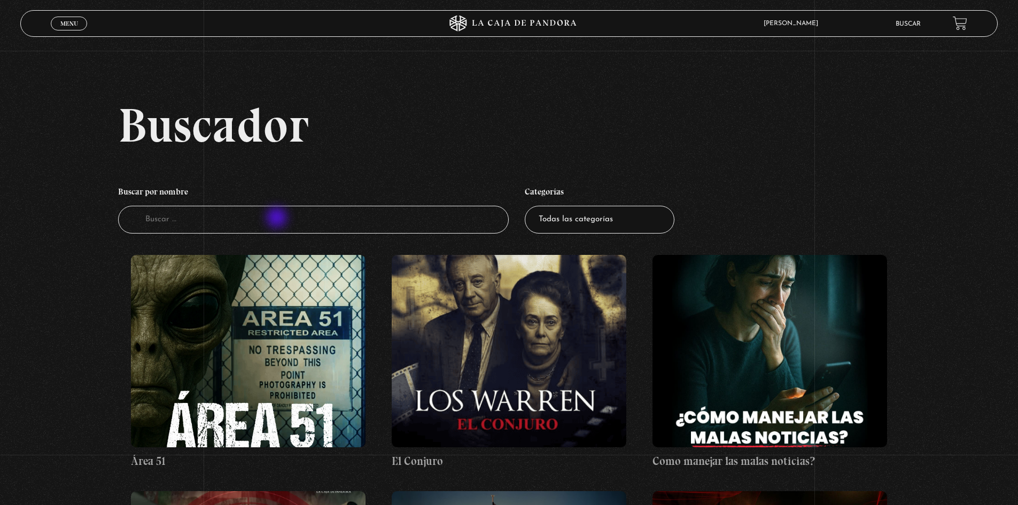
click at [278, 219] on input "Buscador" at bounding box center [313, 220] width 391 height 28
type input "anti"
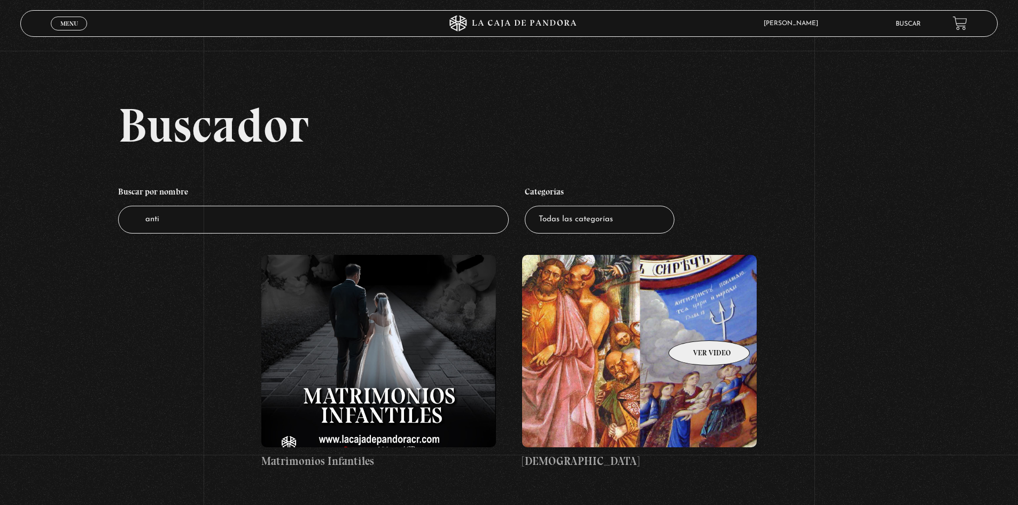
click at [696, 324] on figure at bounding box center [639, 351] width 235 height 192
